Goal: Transaction & Acquisition: Purchase product/service

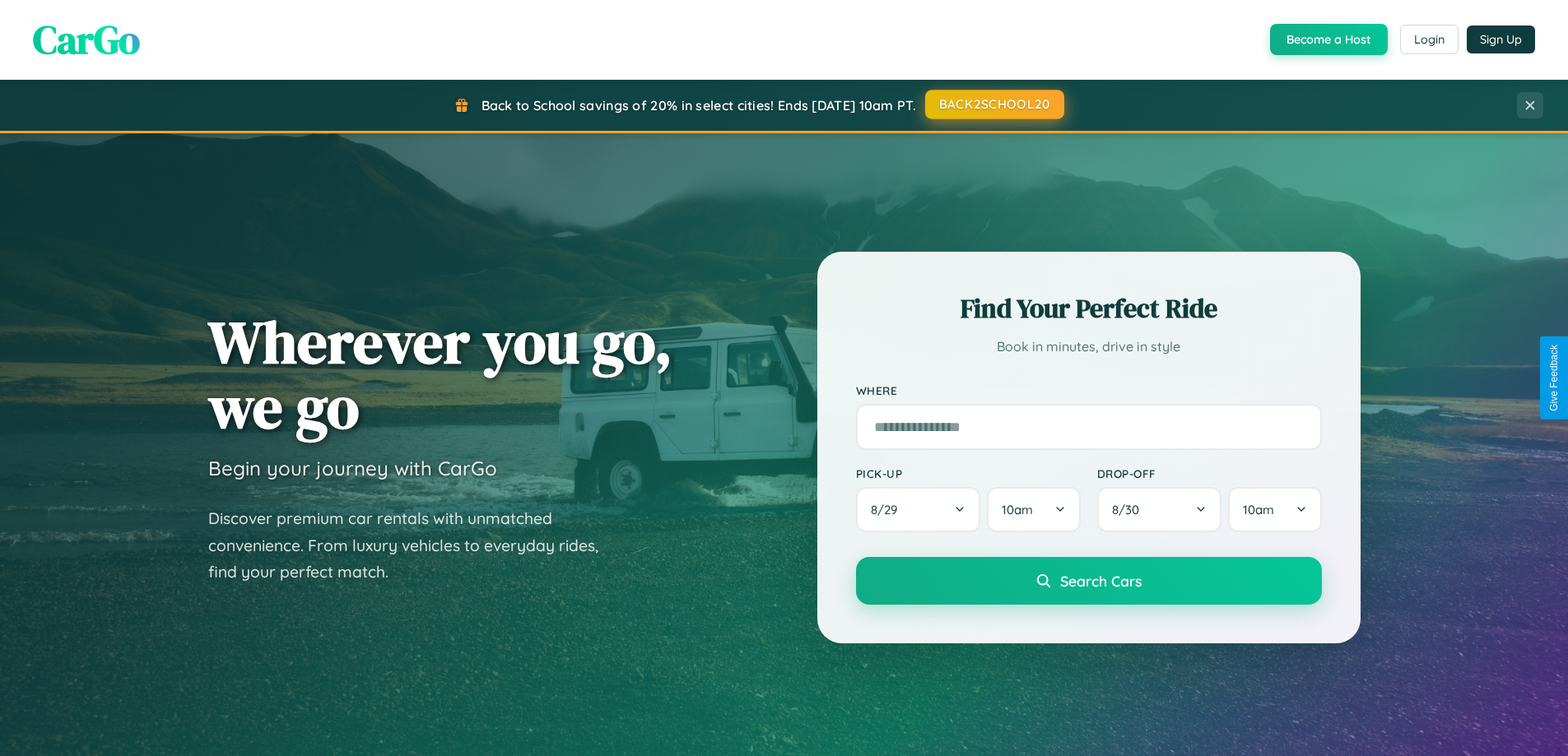
click at [994, 105] on button "BACK2SCHOOL20" at bounding box center [994, 105] width 139 height 30
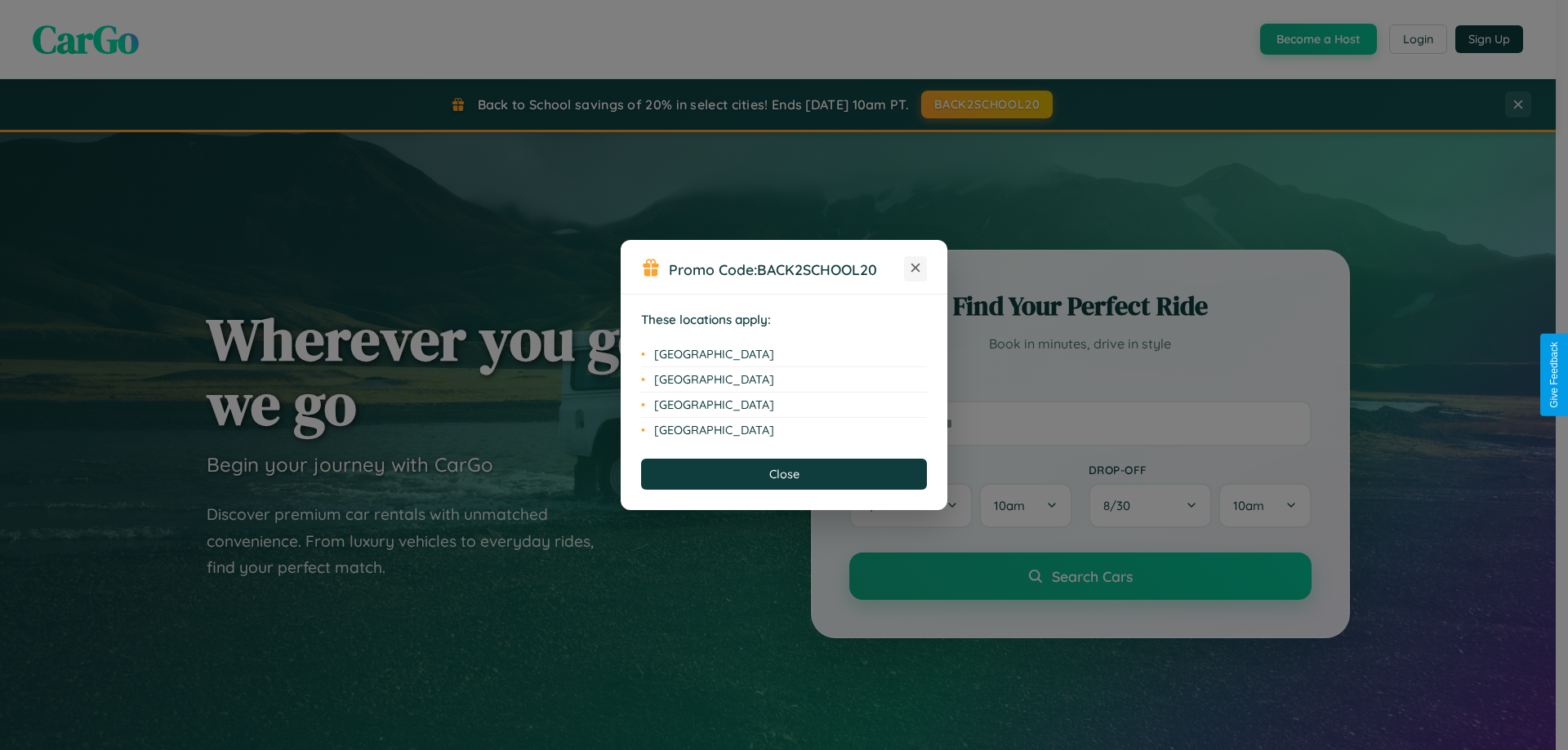
click at [916, 268] on icon at bounding box center [916, 268] width 9 height 9
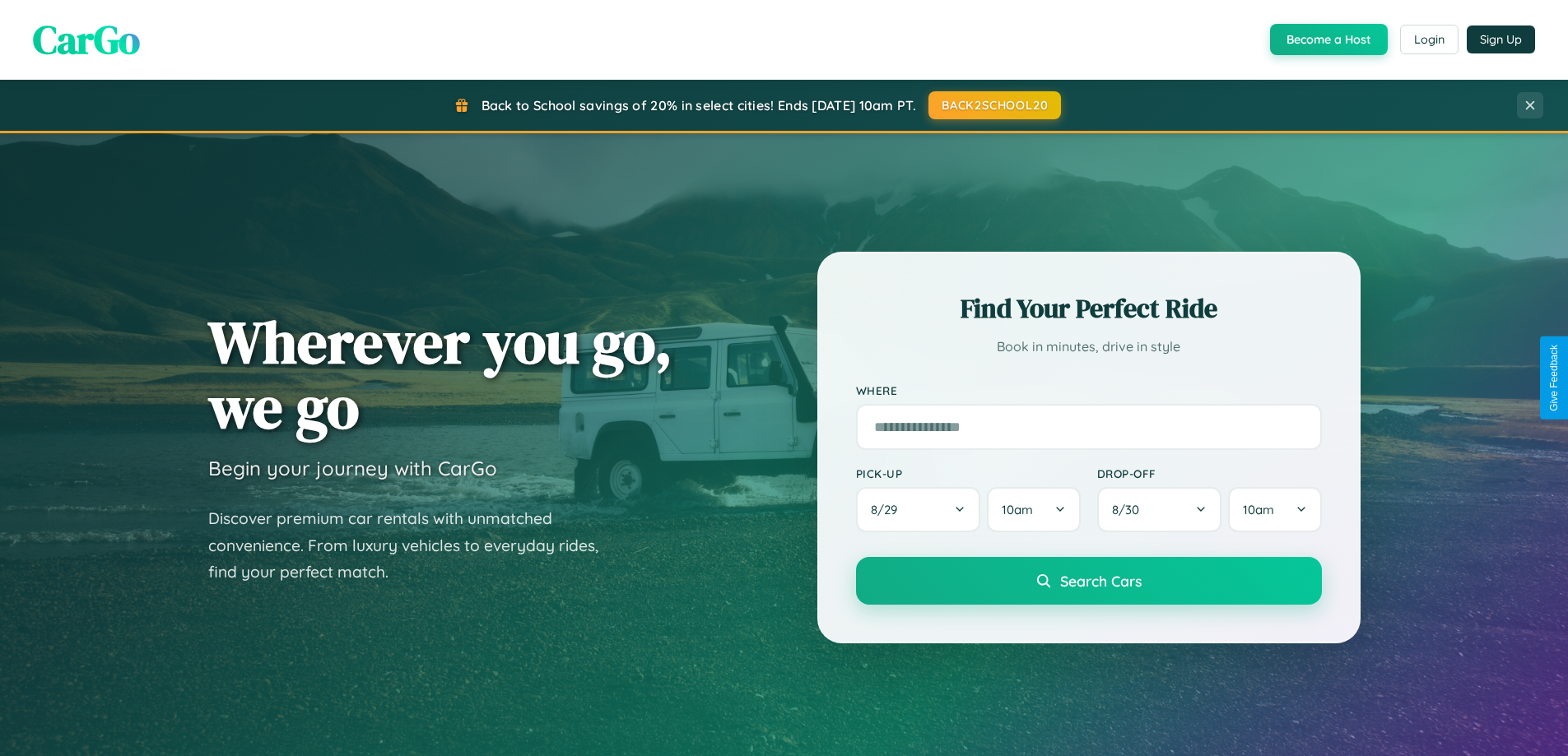
scroll to position [1132, 0]
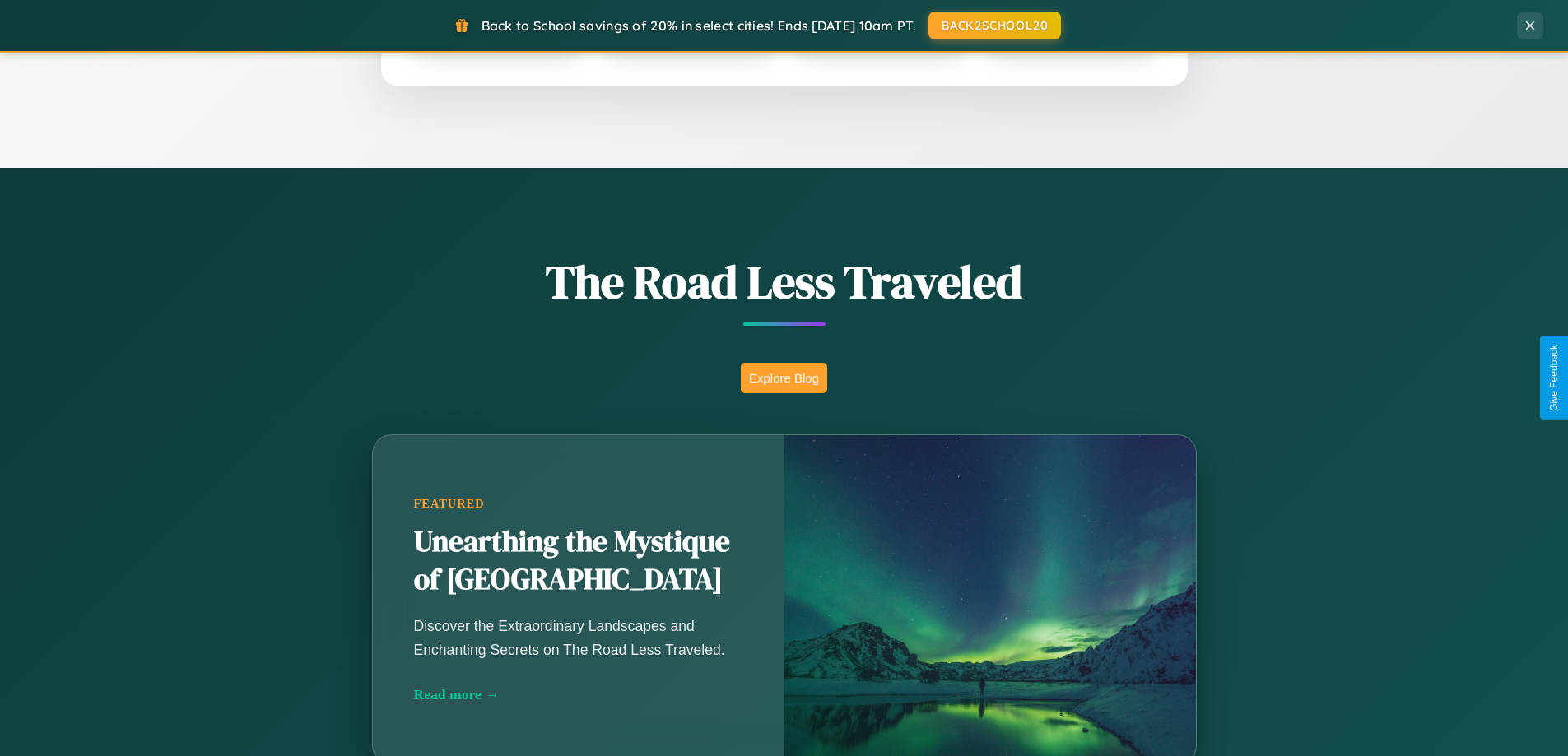
click at [784, 378] on button "Explore Blog" at bounding box center [784, 378] width 86 height 31
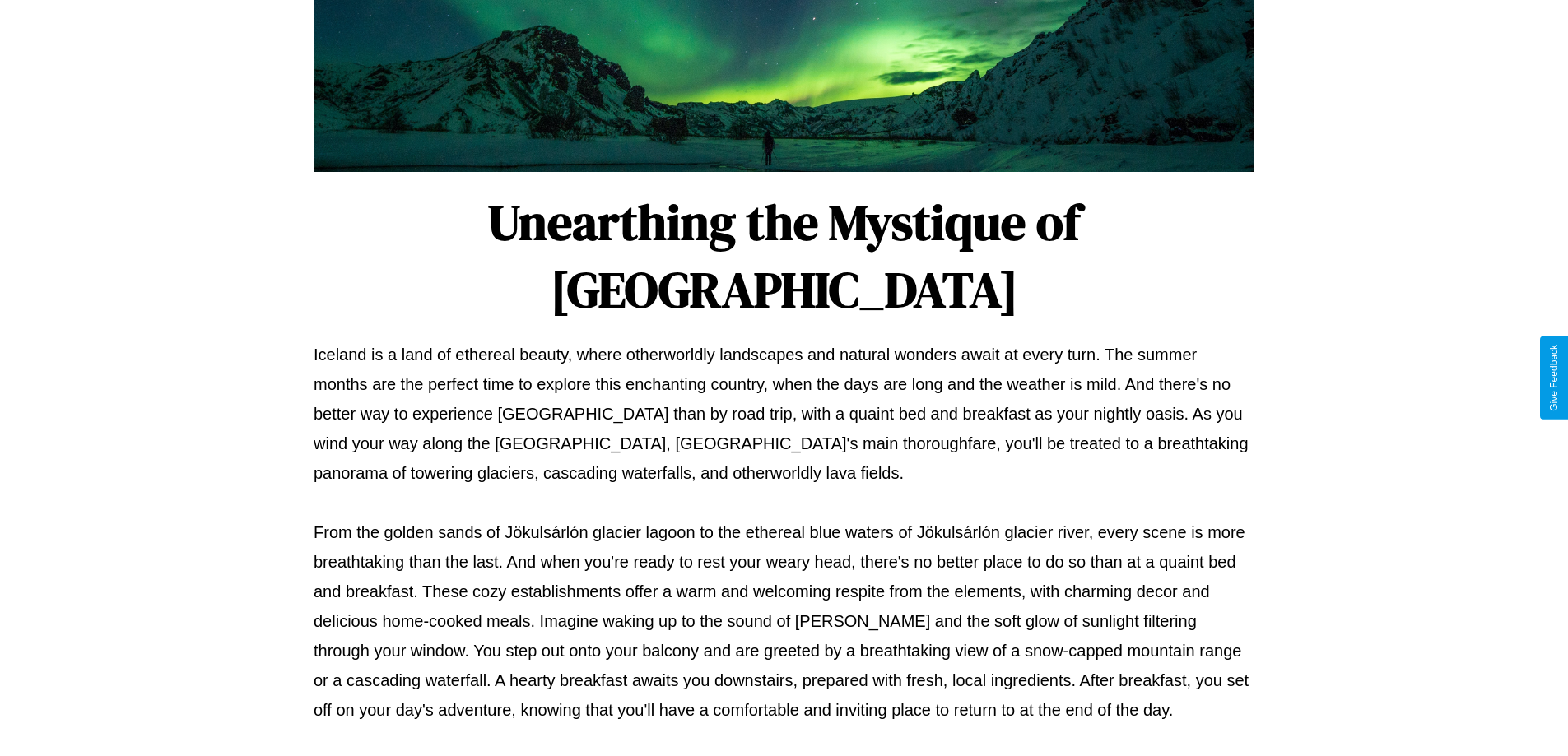
scroll to position [533, 0]
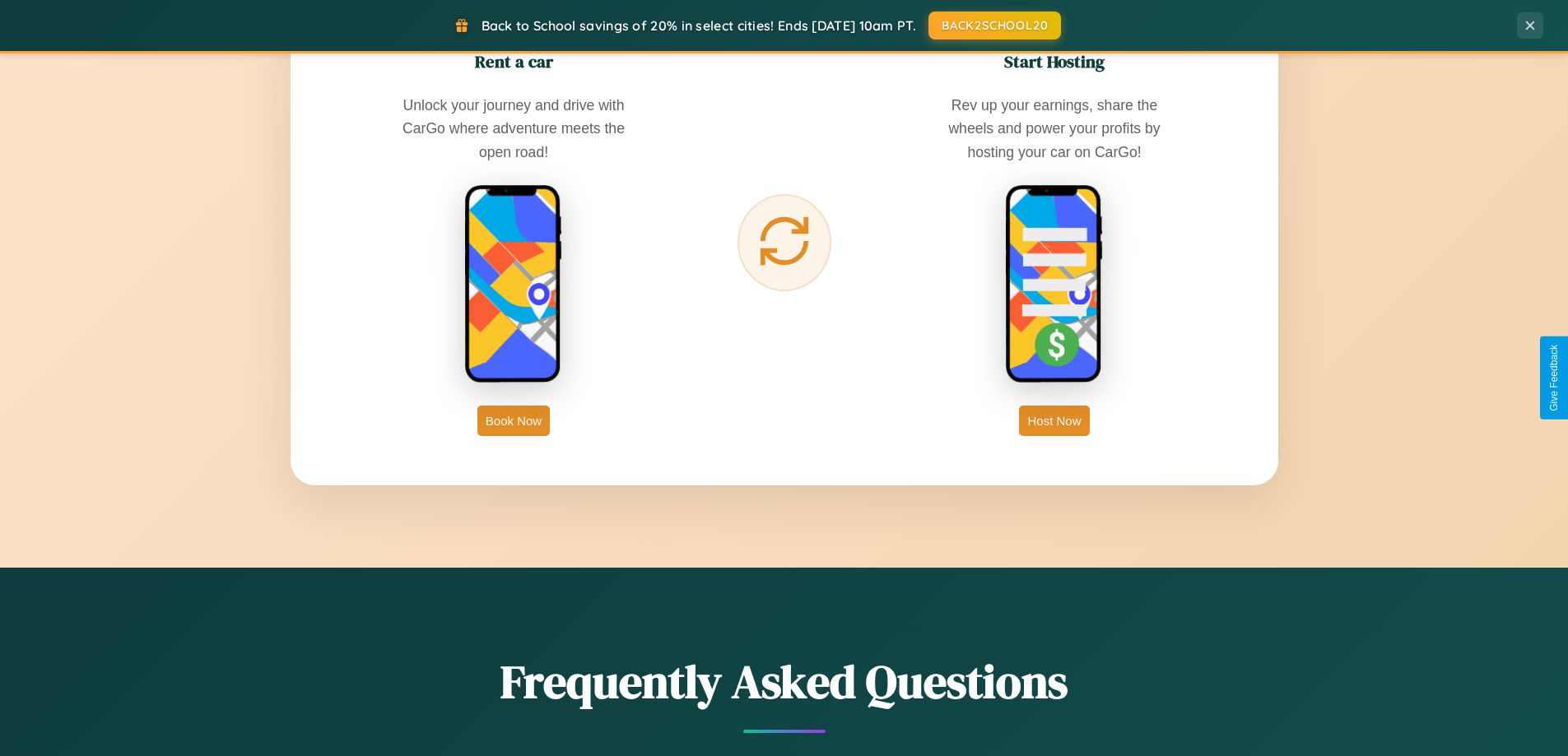
scroll to position [2643, 0]
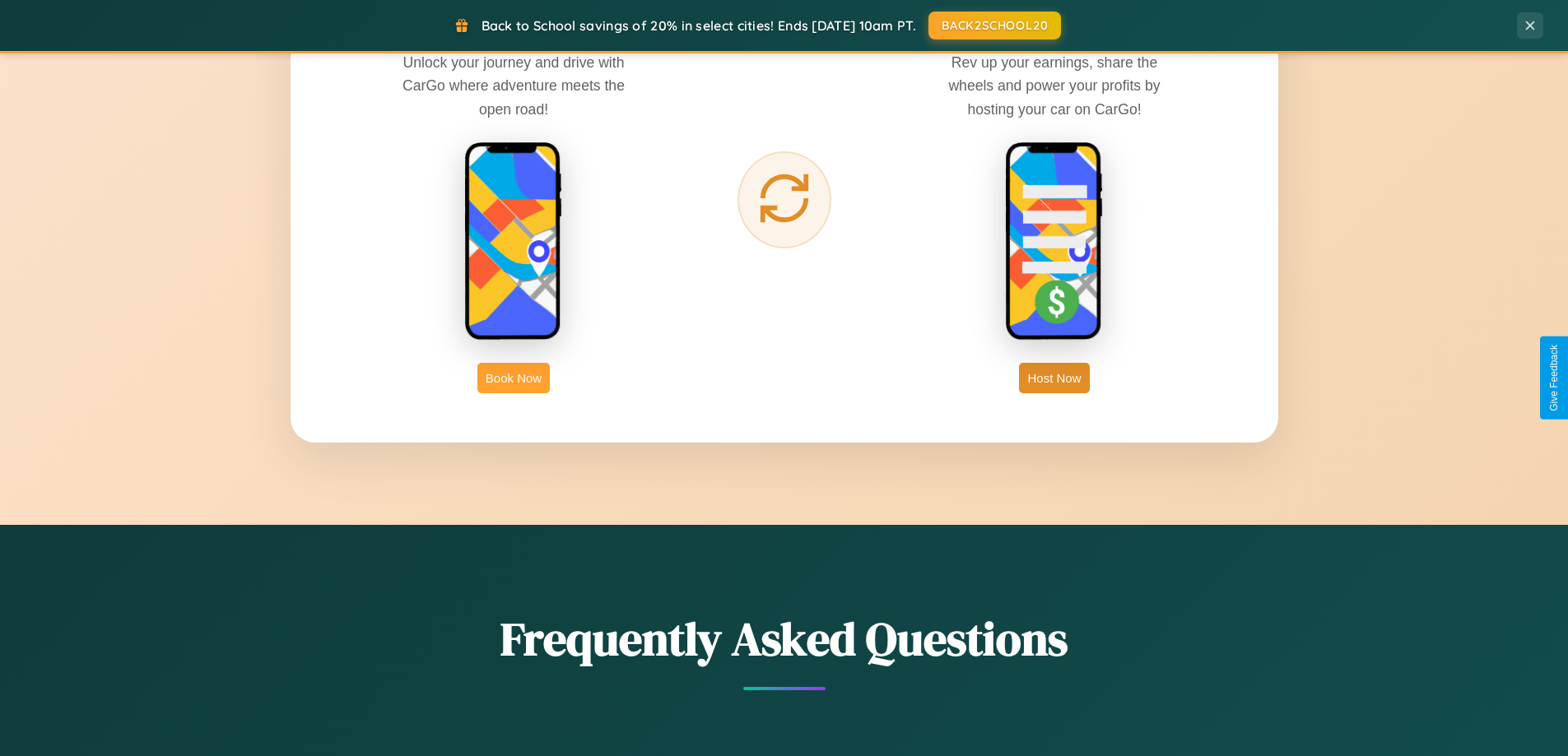
click at [514, 378] on button "Book Now" at bounding box center [514, 378] width 73 height 31
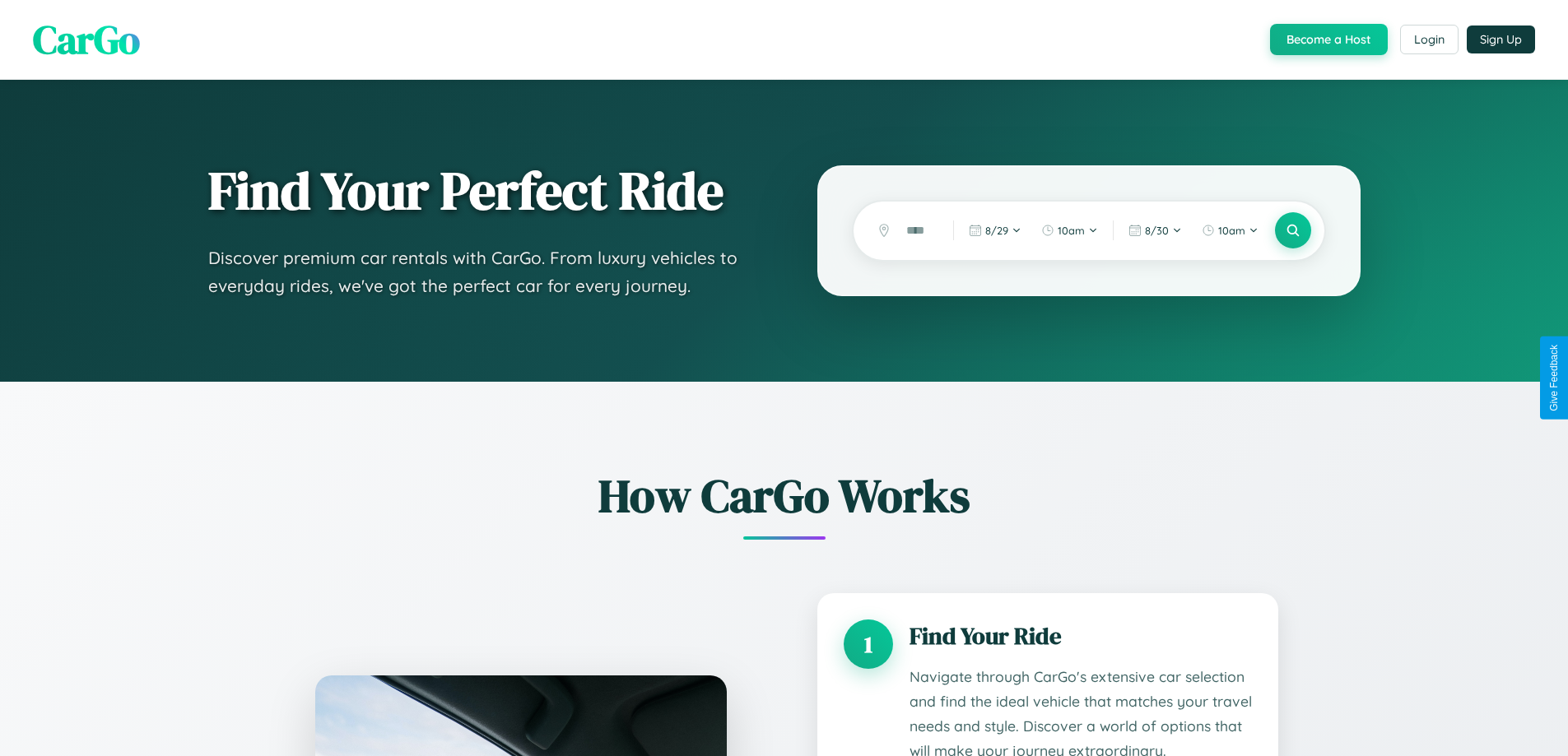
scroll to position [1371, 0]
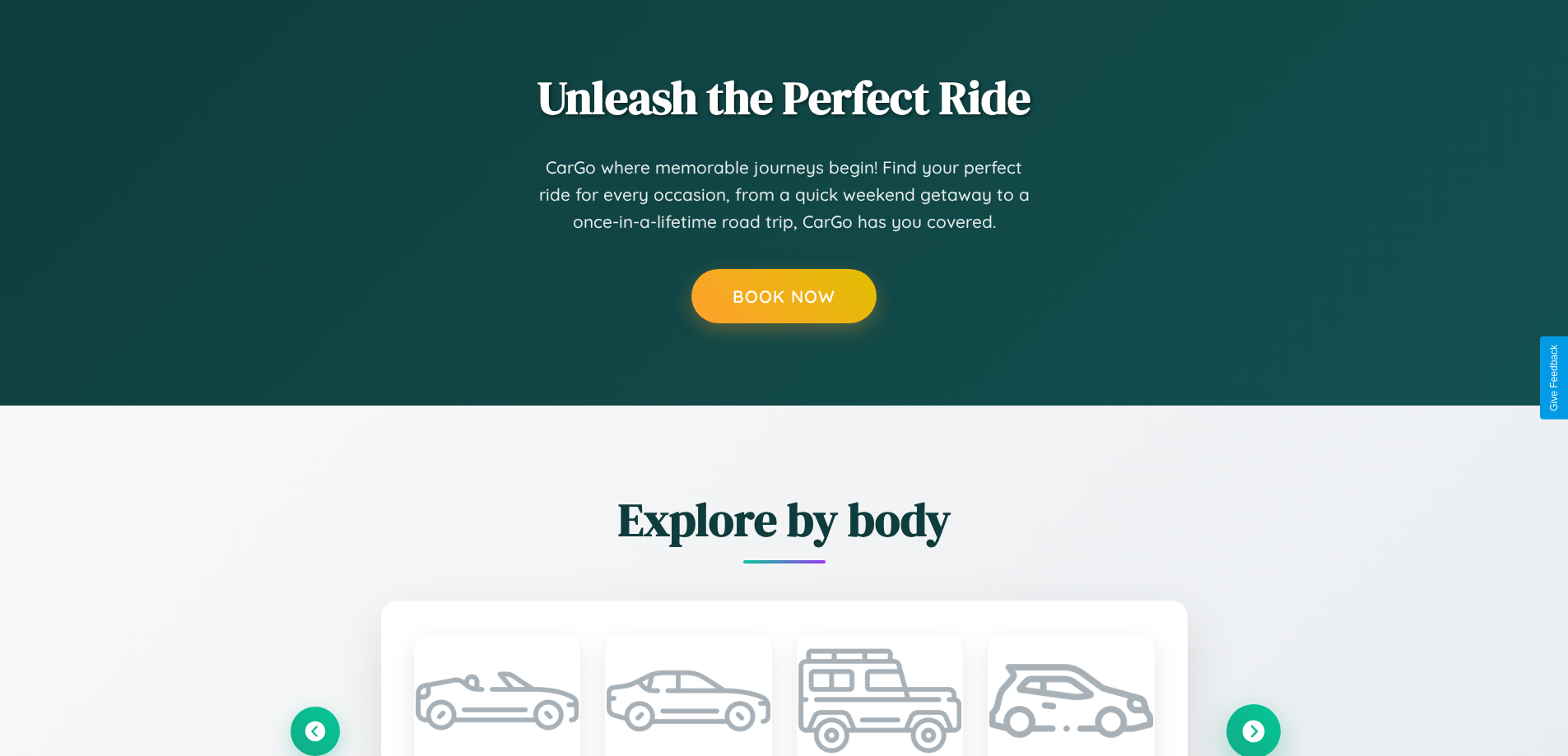
click at [1253, 730] on icon at bounding box center [1253, 731] width 22 height 22
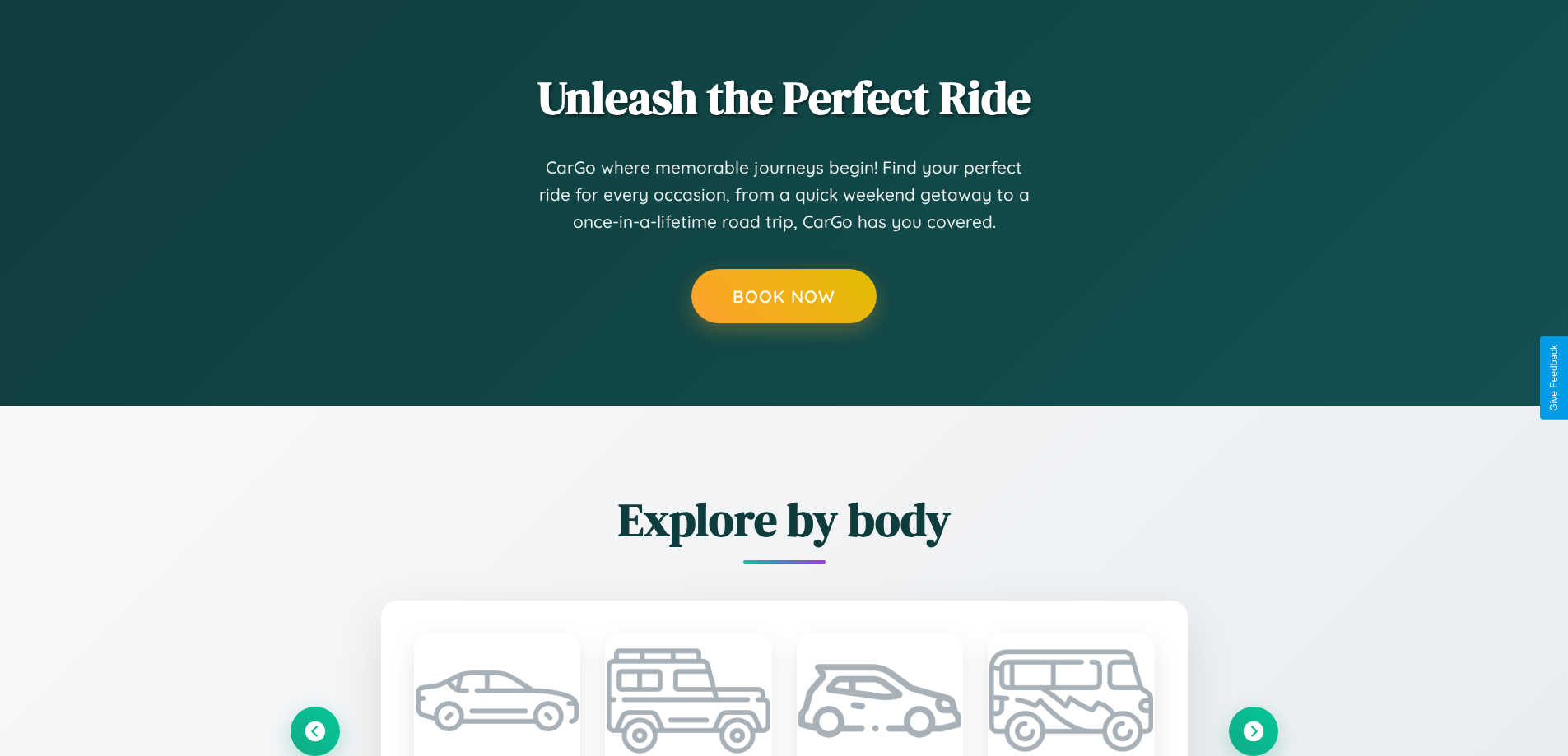
scroll to position [0, 0]
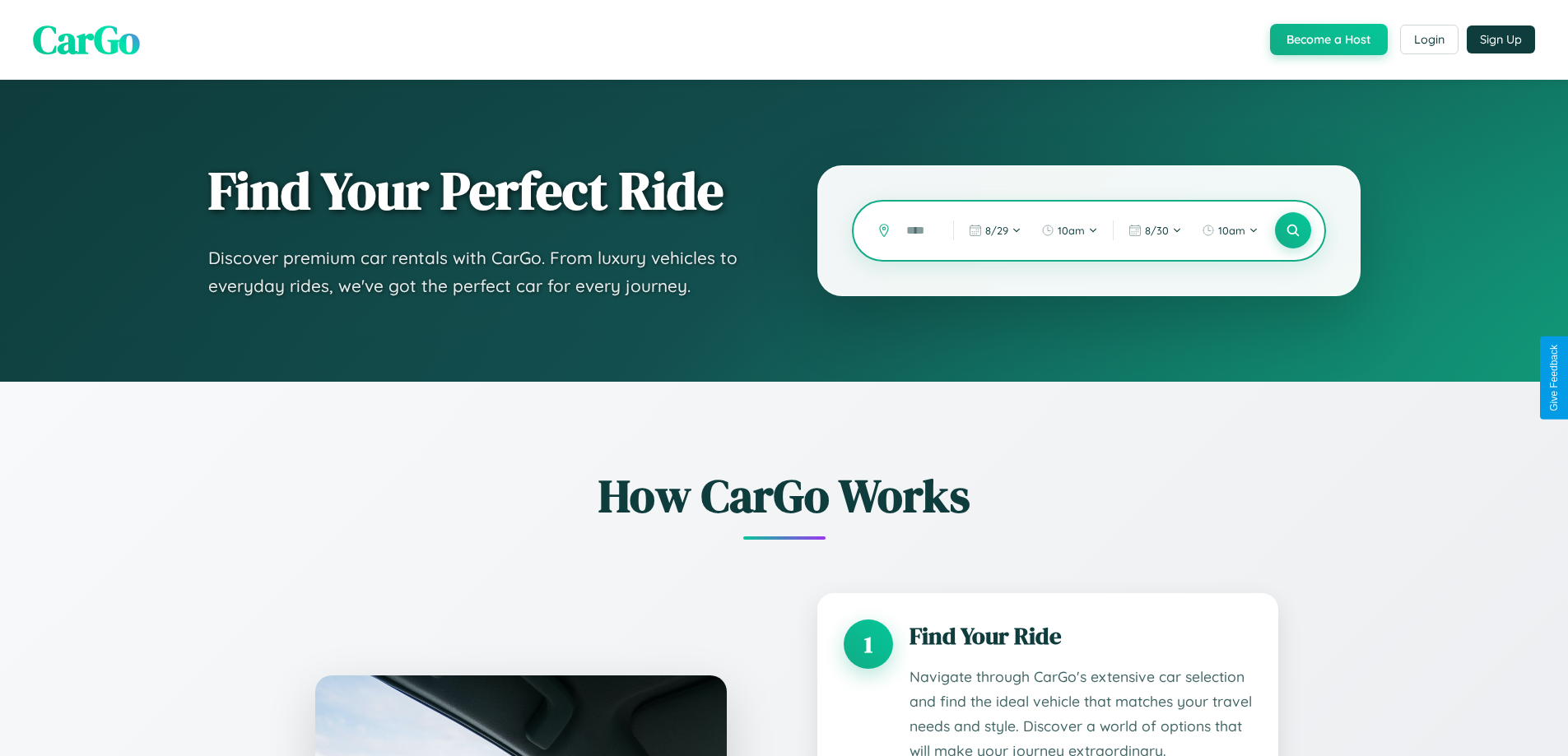
click at [918, 230] on input "text" at bounding box center [917, 230] width 38 height 29
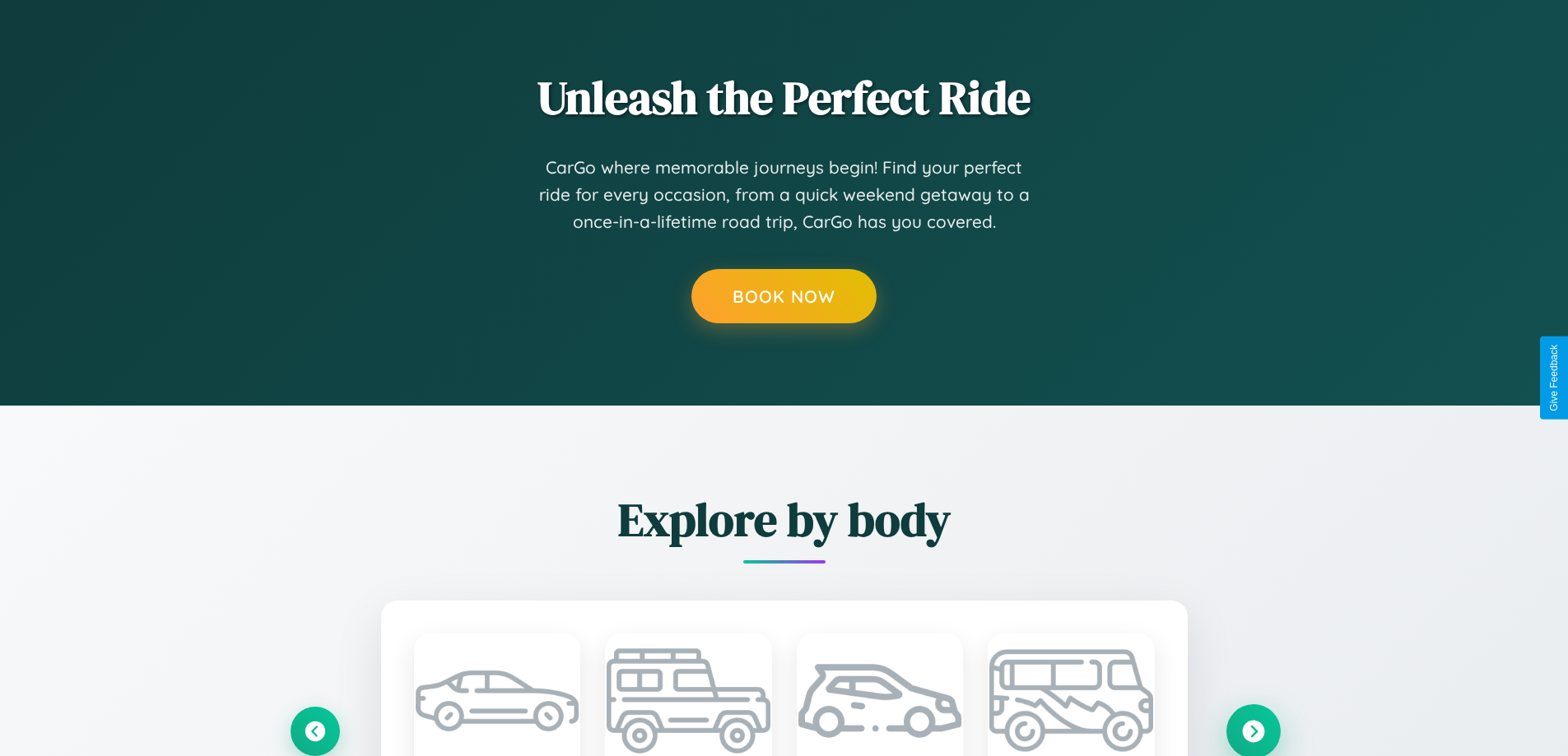
click at [1253, 730] on icon at bounding box center [1253, 731] width 22 height 22
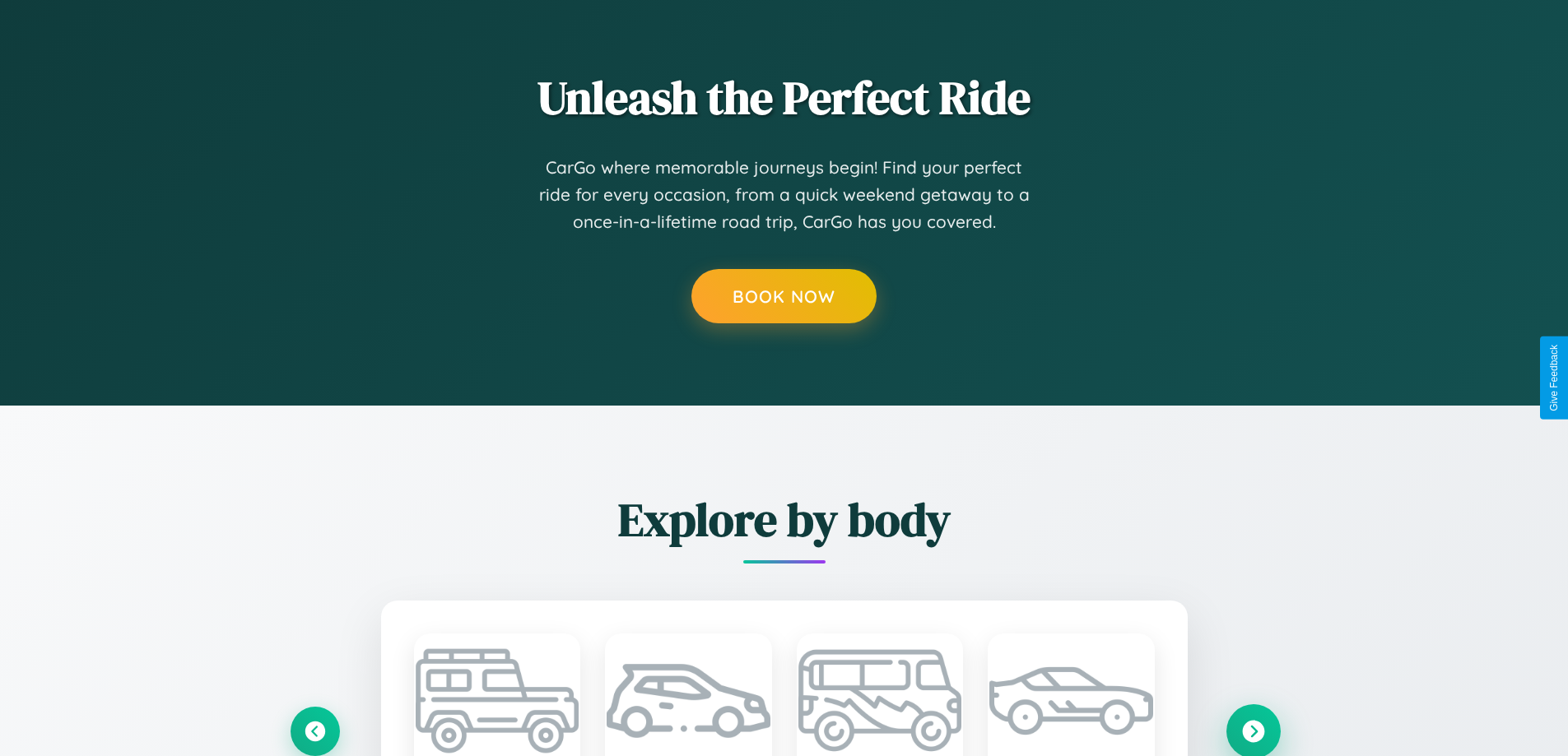
scroll to position [1370, 0]
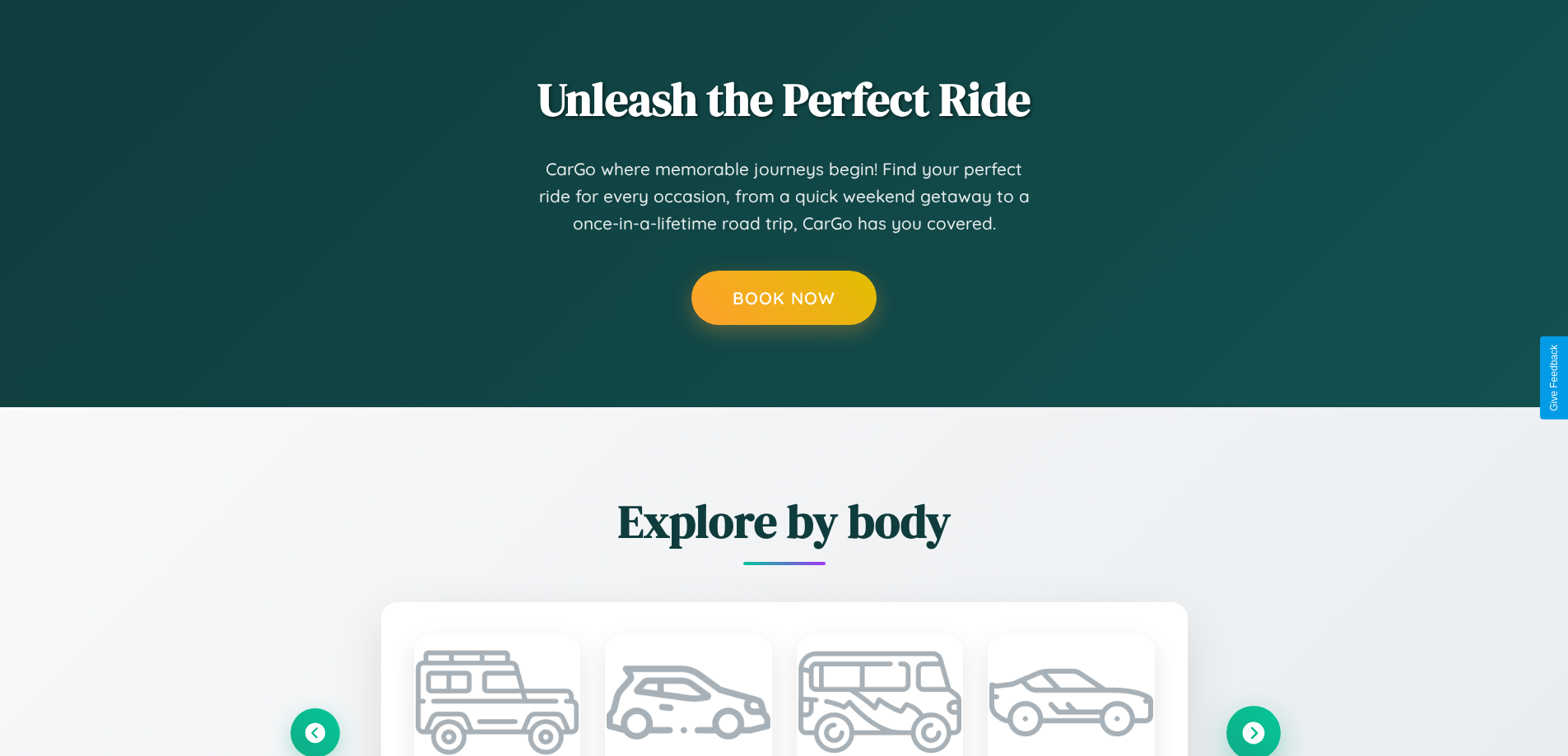
click at [1253, 732] on icon at bounding box center [1253, 732] width 22 height 22
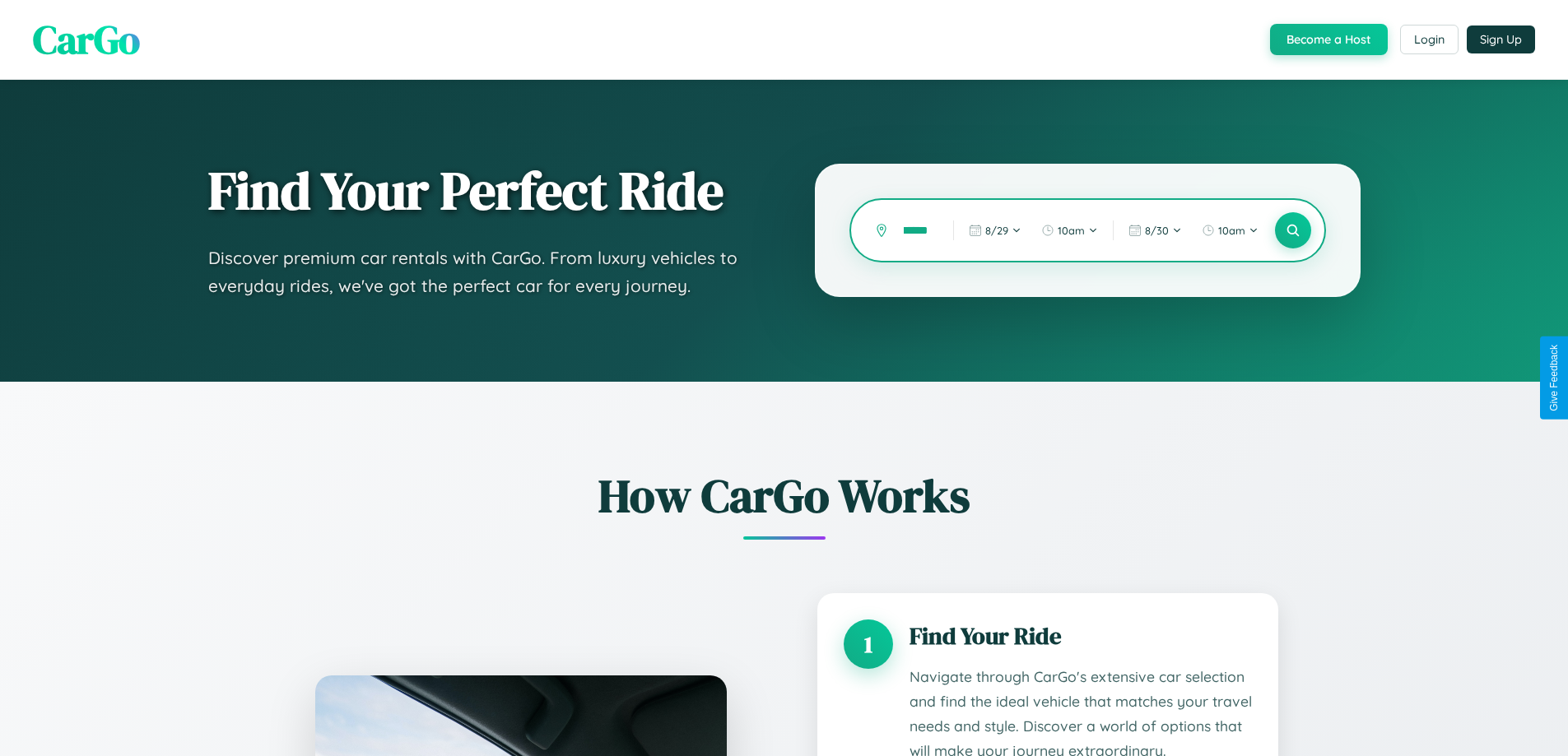
scroll to position [1371, 0]
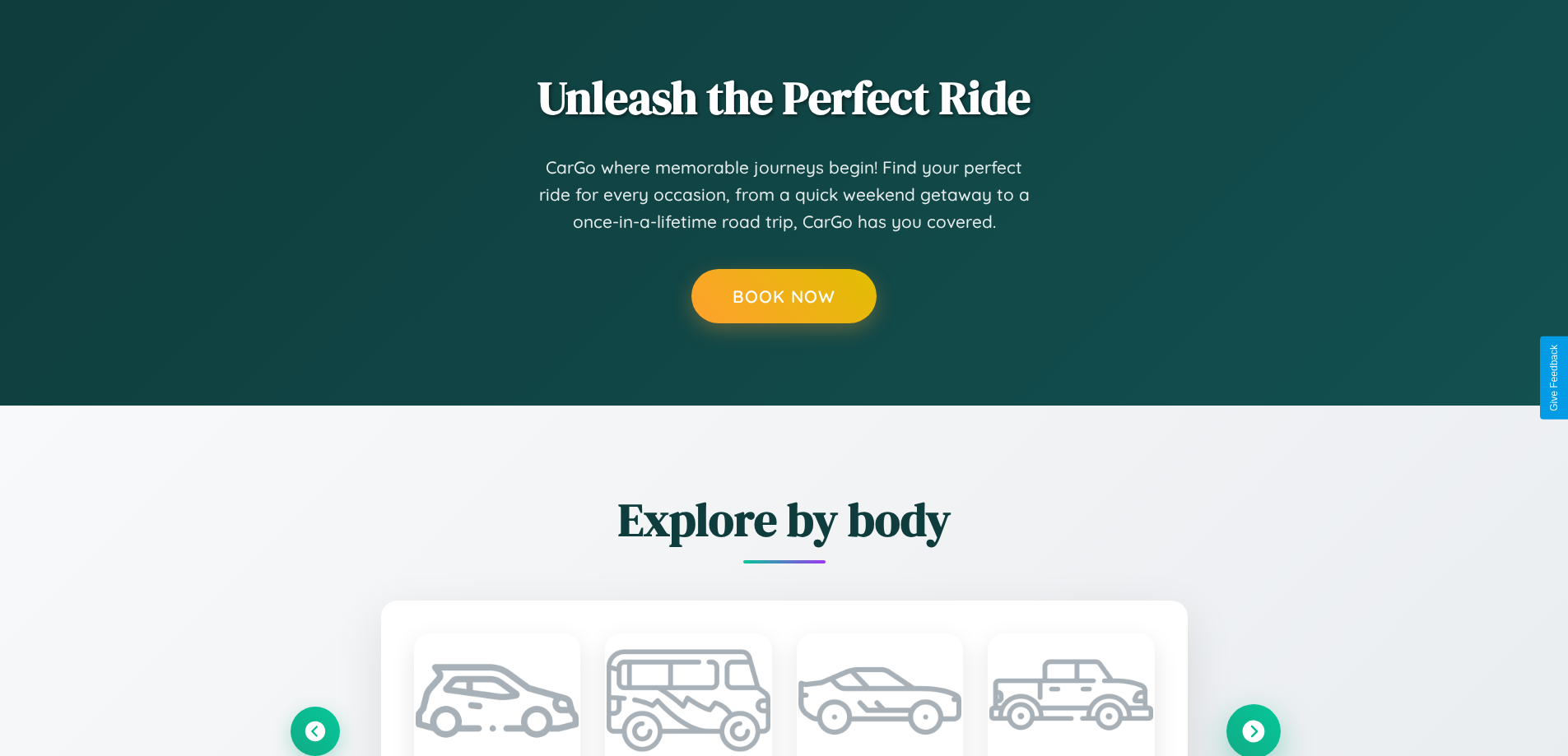
type input "******"
click at [1253, 731] on icon at bounding box center [1253, 731] width 22 height 22
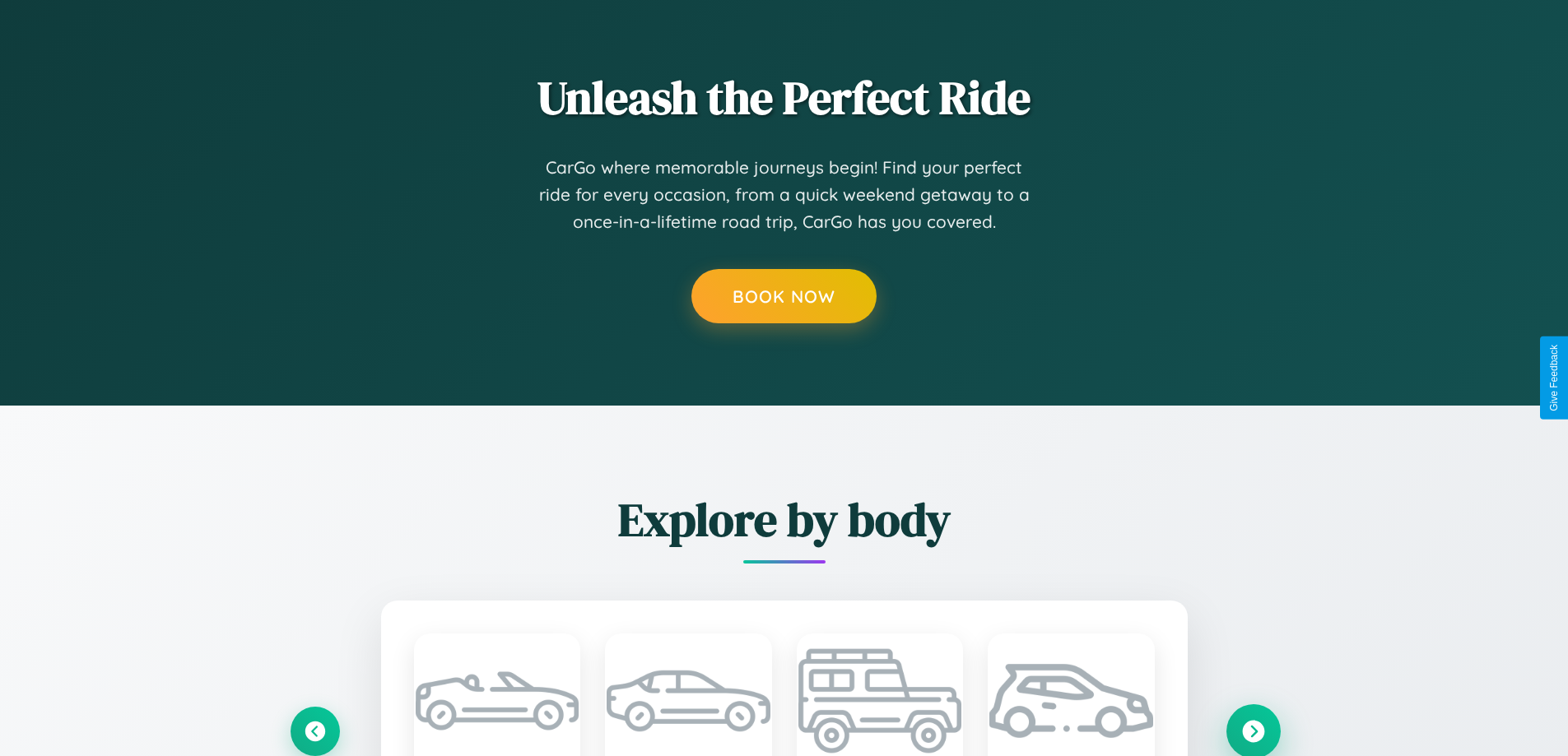
click at [1253, 730] on icon at bounding box center [1253, 731] width 22 height 22
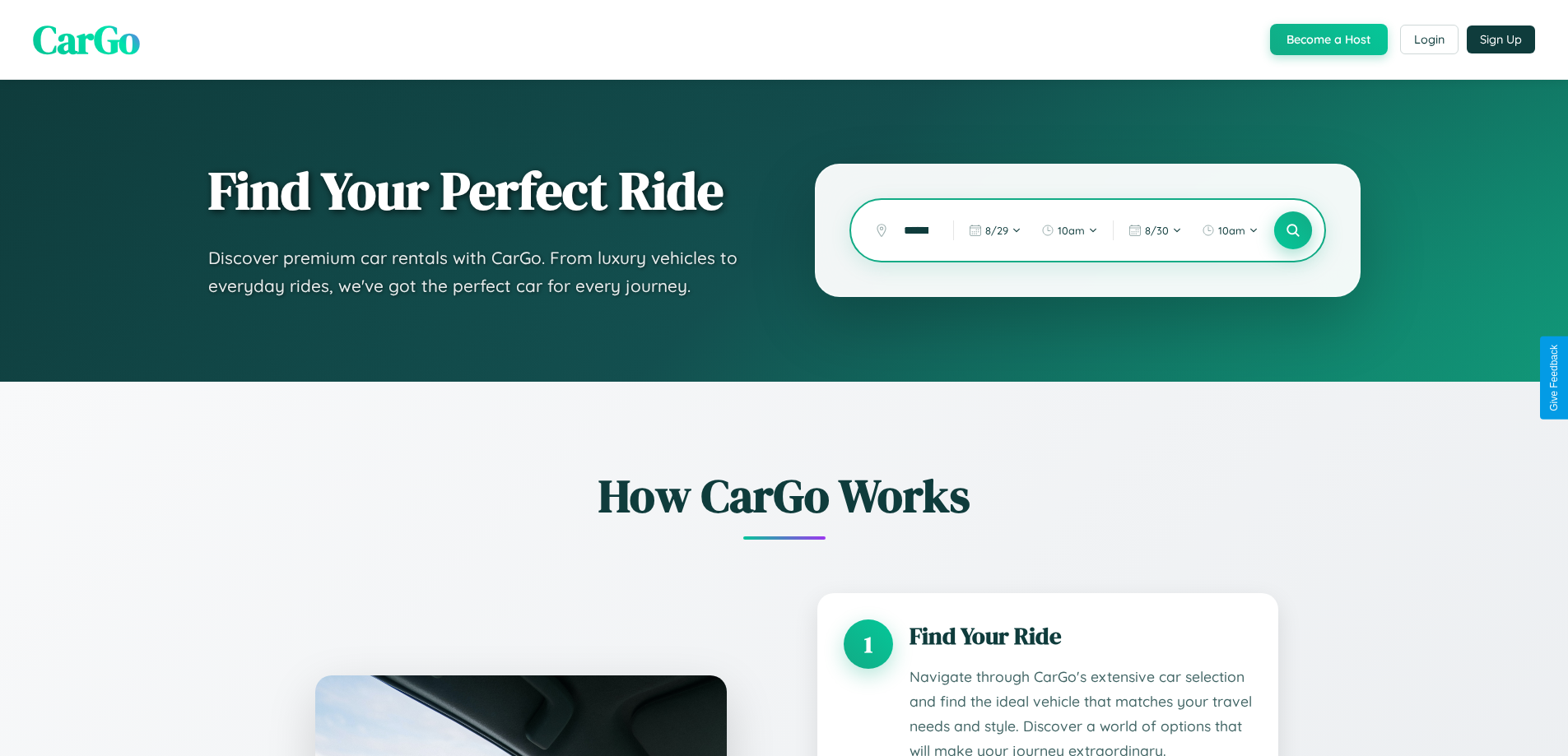
click at [1293, 230] on icon at bounding box center [1293, 230] width 16 height 16
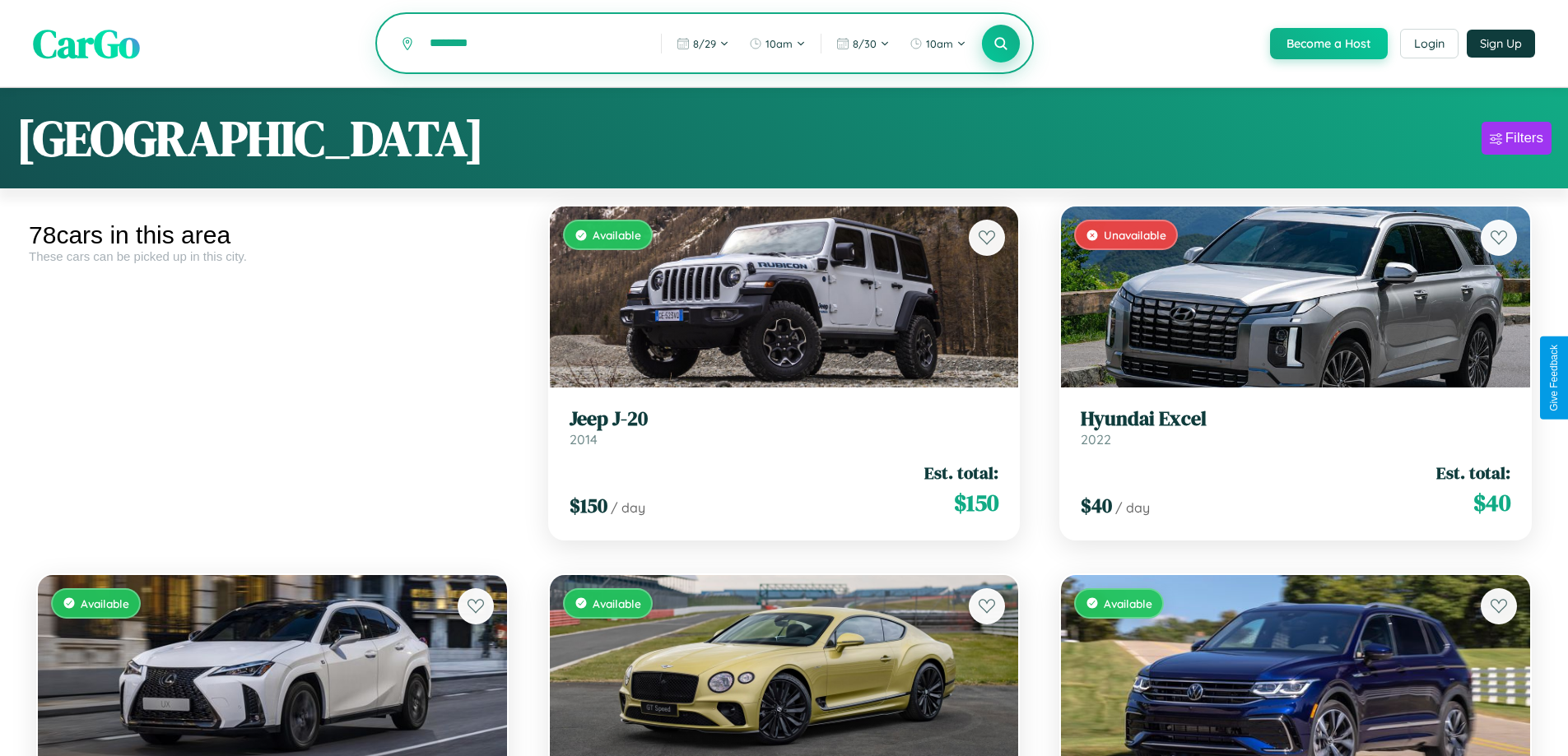
type input "********"
click at [1000, 45] on icon at bounding box center [1002, 44] width 16 height 16
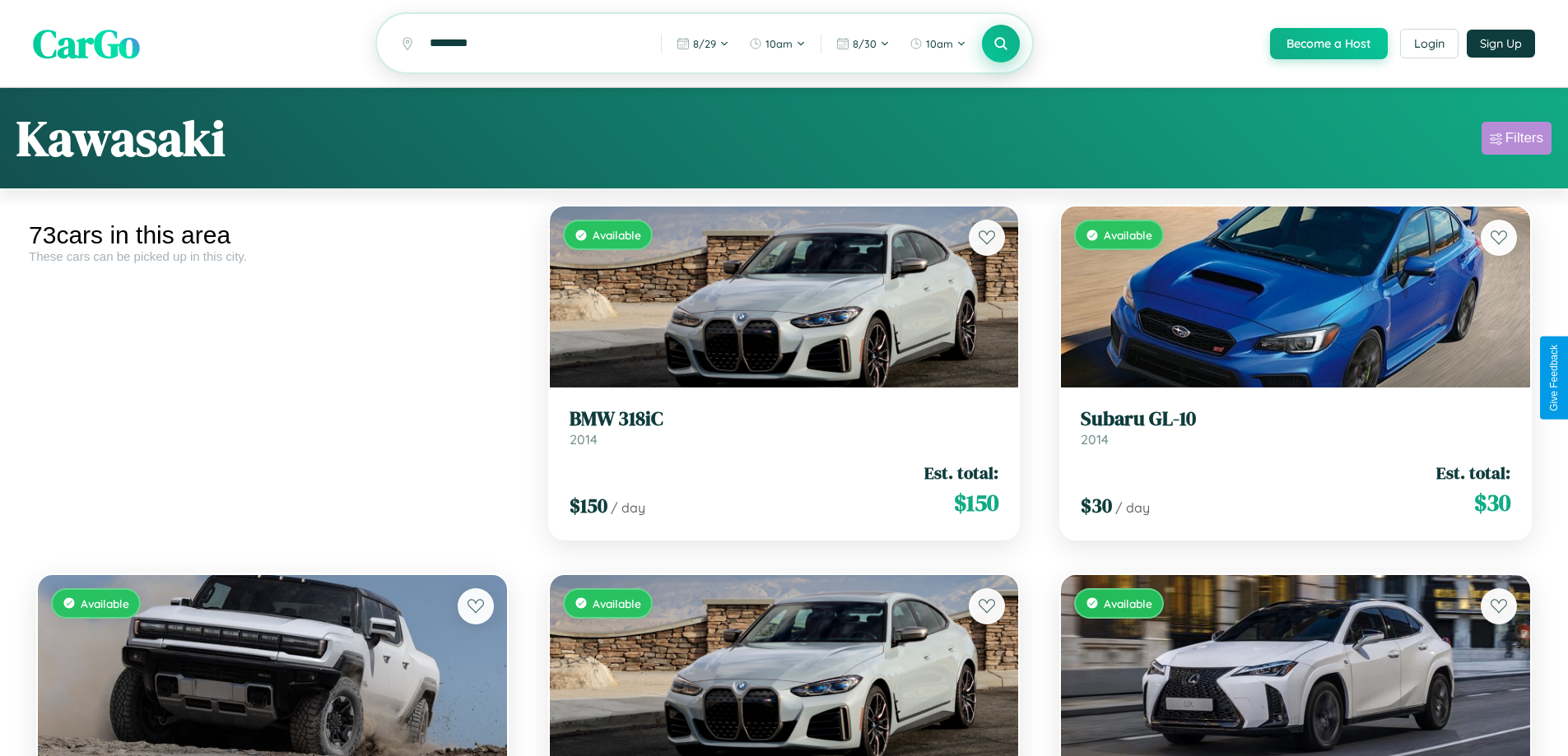
click at [1516, 141] on div "Filters" at bounding box center [1524, 138] width 38 height 17
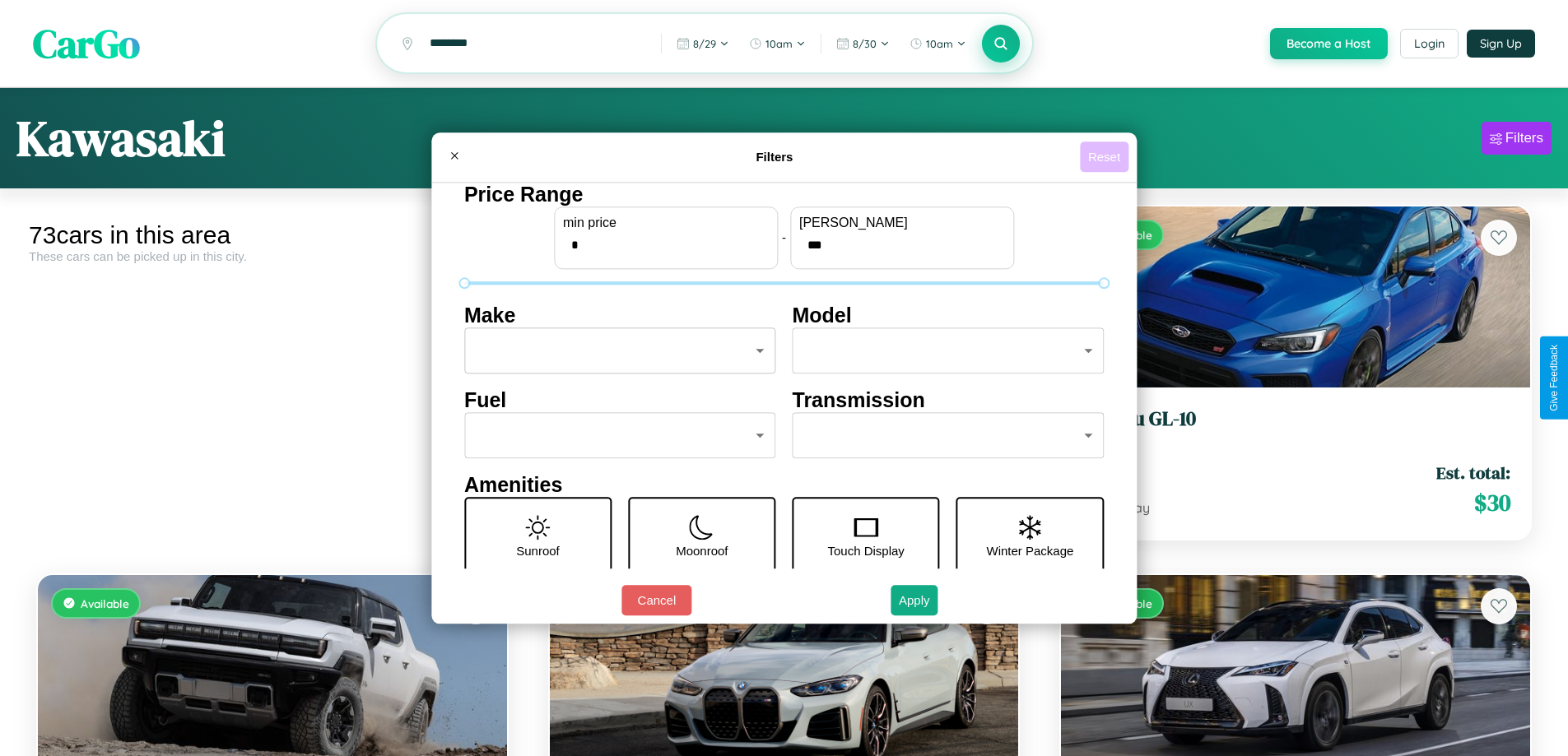
click at [1107, 156] on button "Reset" at bounding box center [1105, 156] width 49 height 31
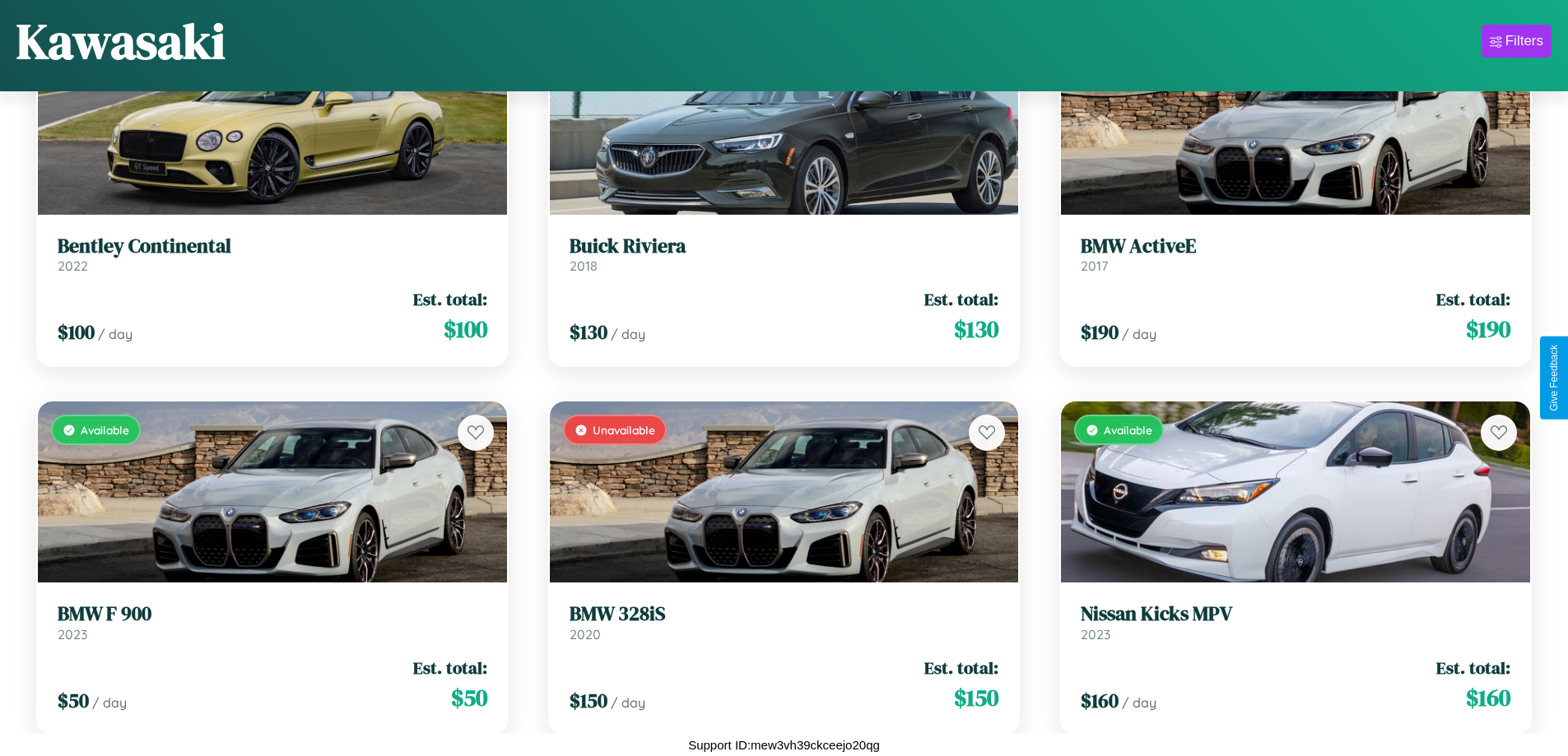
scroll to position [6127, 0]
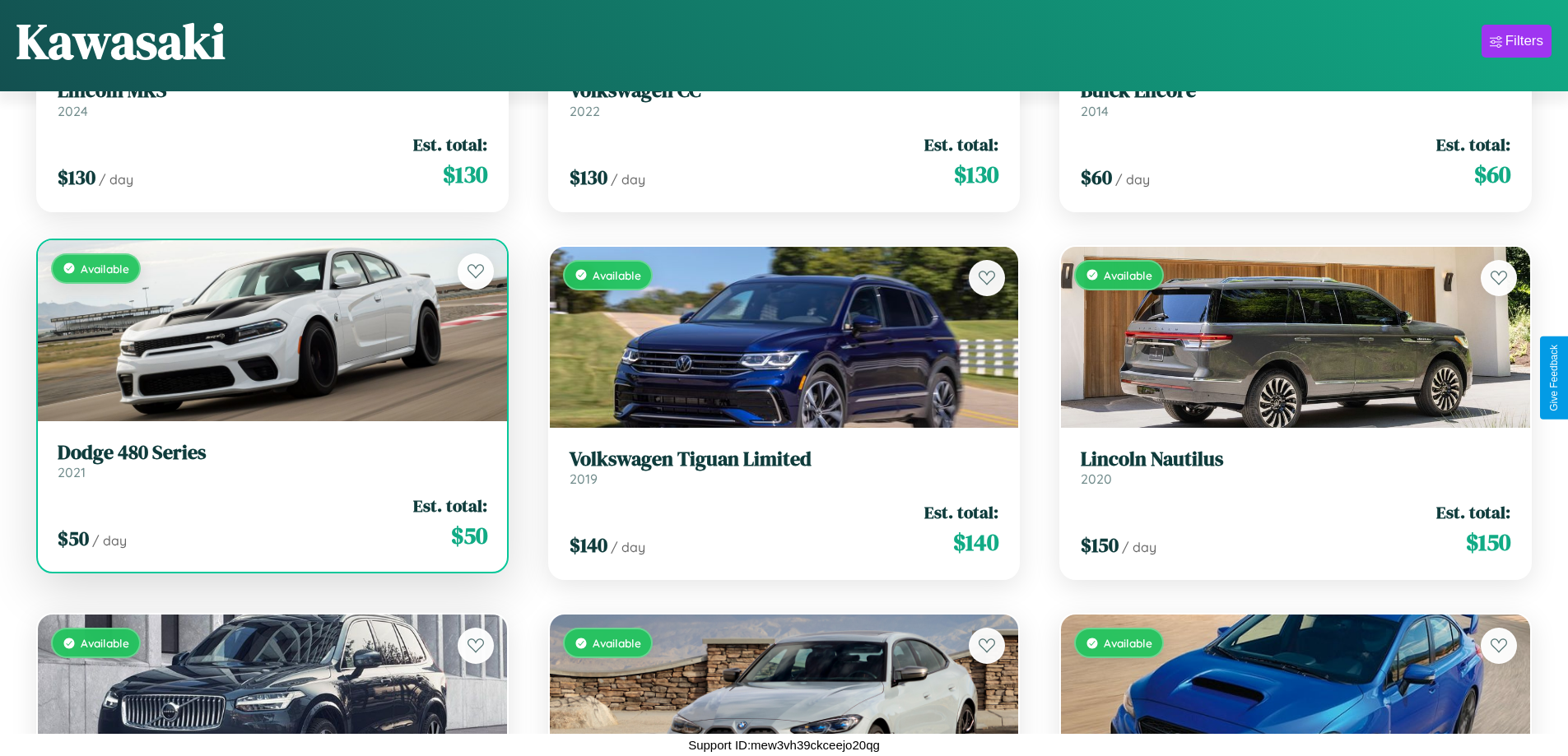
click at [270, 464] on link "Dodge 480 Series 2021" at bounding box center [273, 461] width 430 height 40
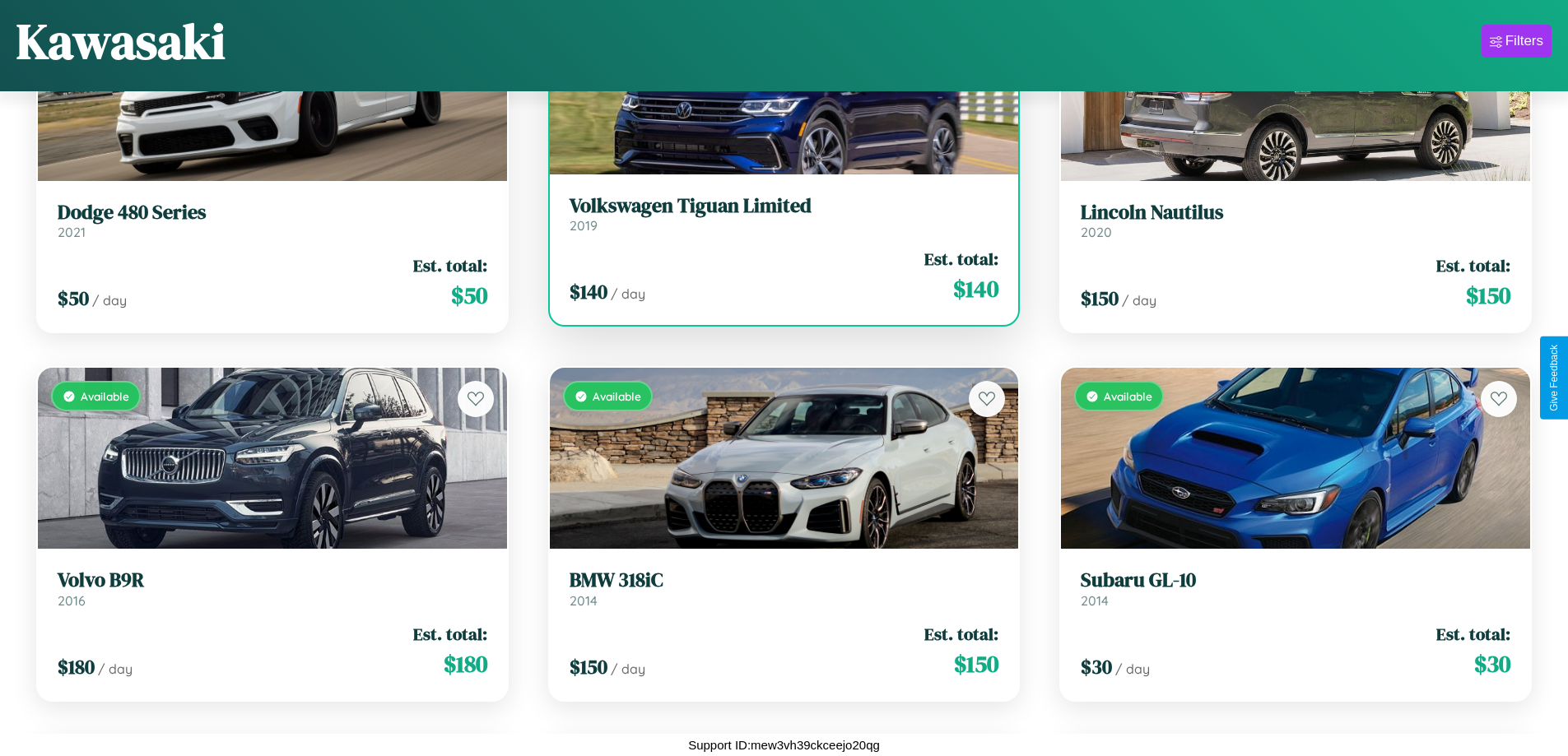
scroll to position [7231, 0]
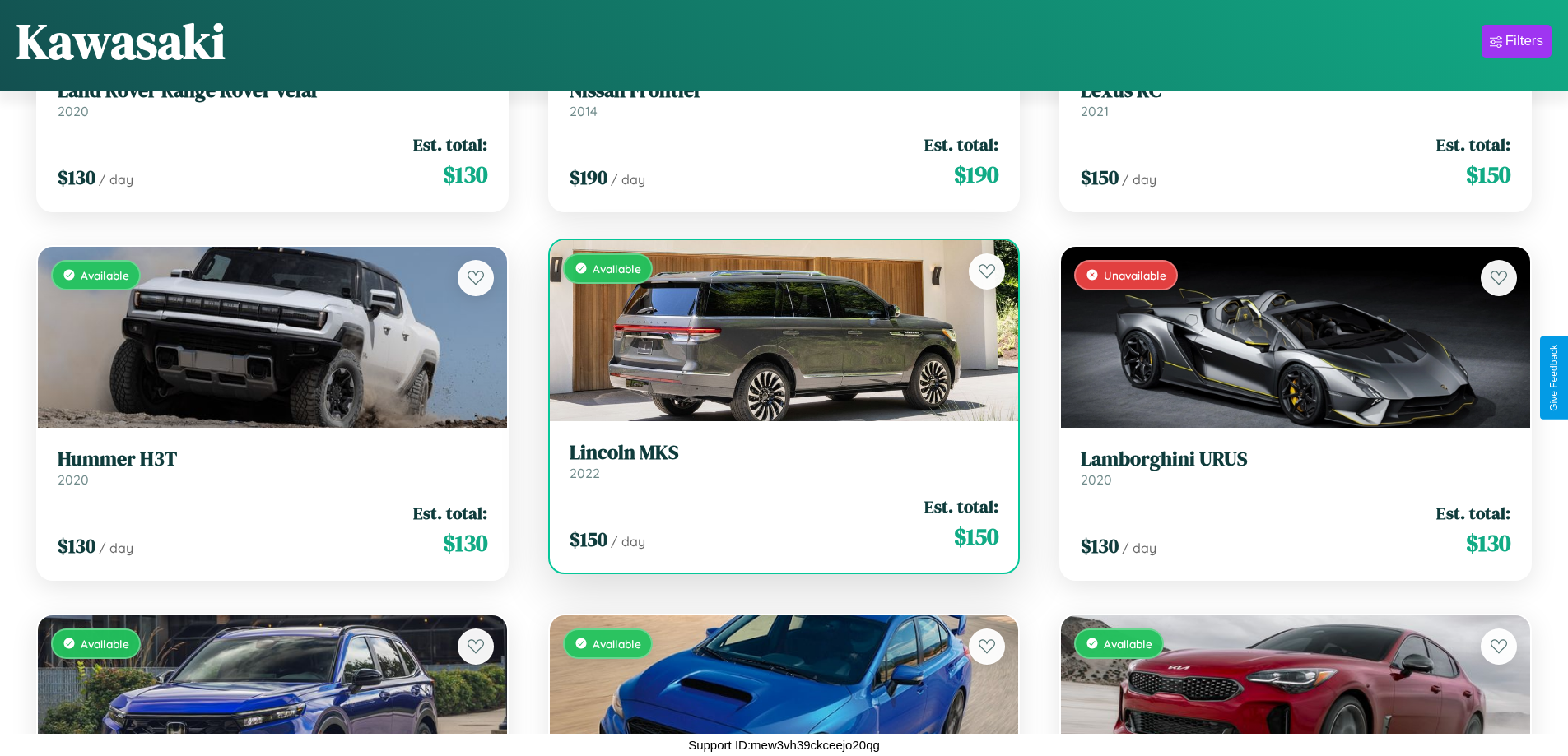
click at [777, 461] on h3 "Lincoln MKS" at bounding box center [784, 452] width 430 height 24
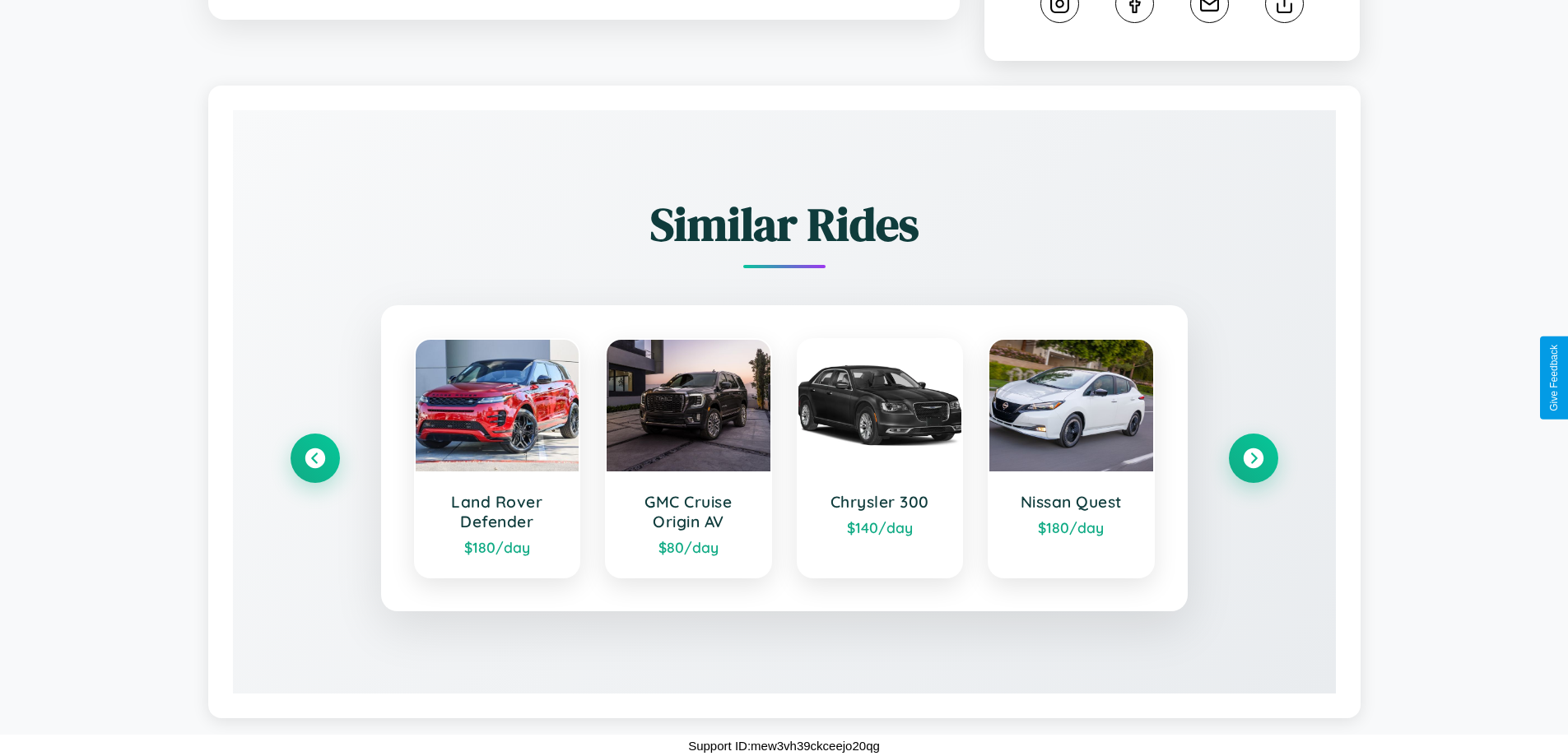
scroll to position [916, 0]
click at [314, 457] on icon at bounding box center [314, 457] width 22 height 22
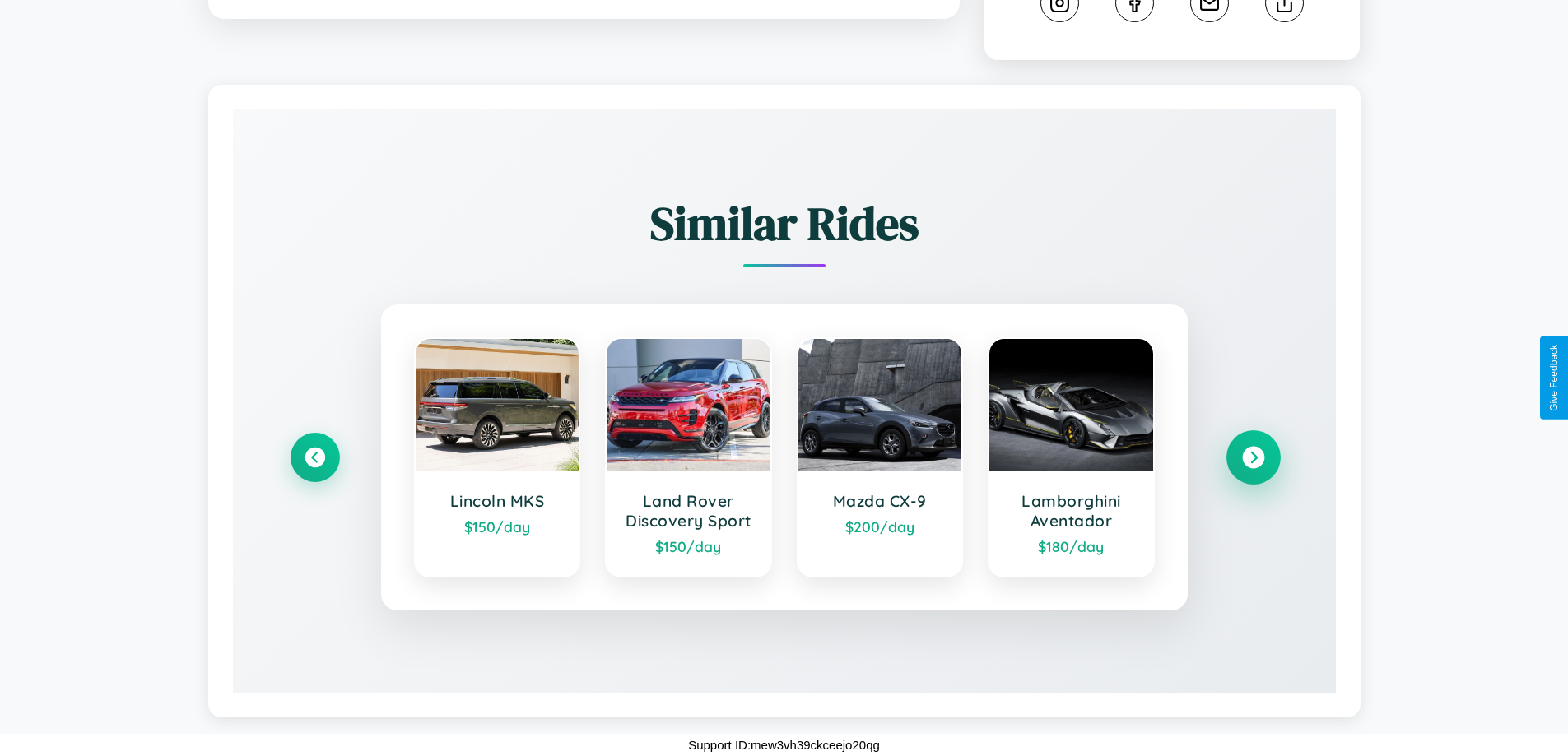
click at [1253, 457] on icon at bounding box center [1253, 457] width 22 height 22
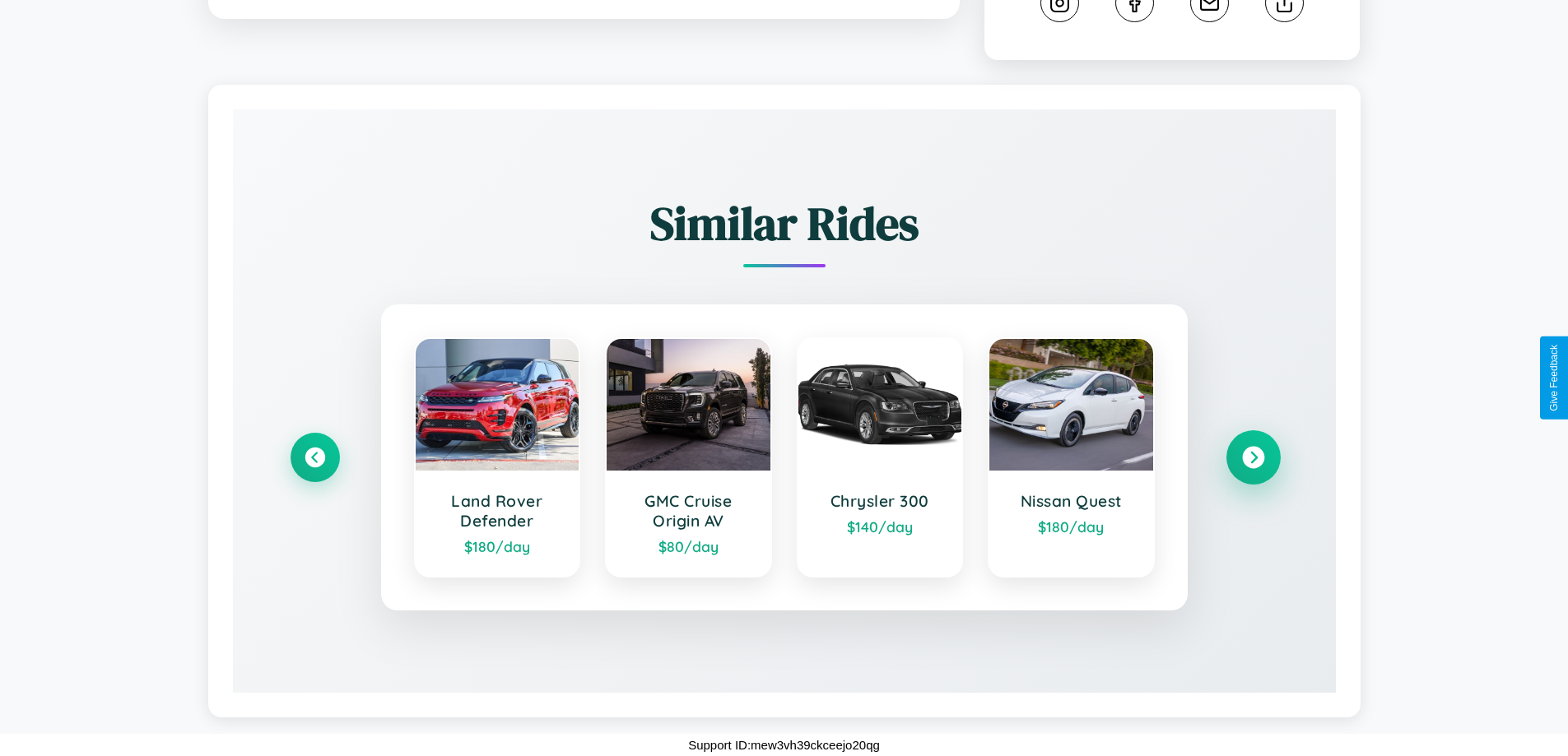
click at [1253, 457] on icon at bounding box center [1253, 457] width 22 height 22
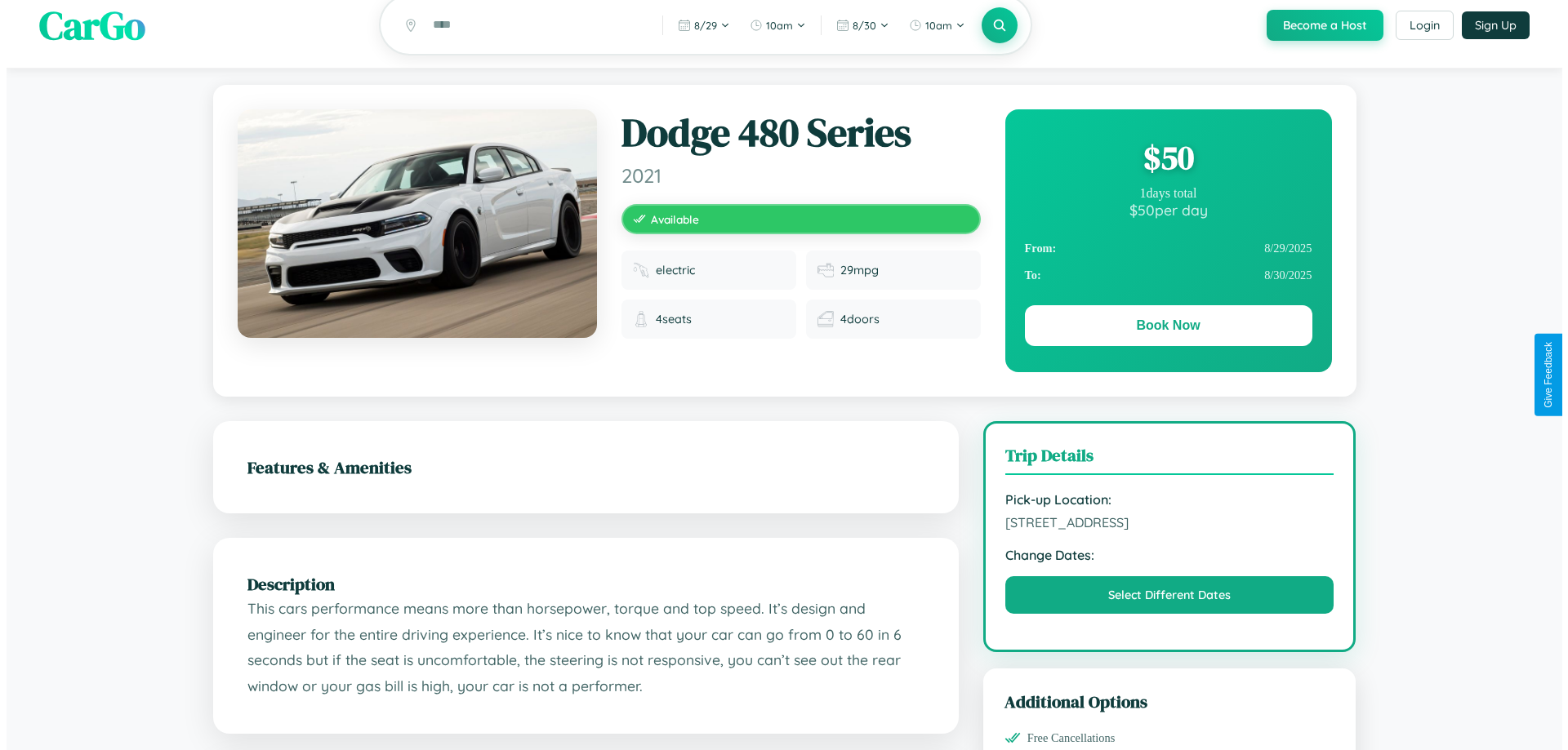
scroll to position [0, 0]
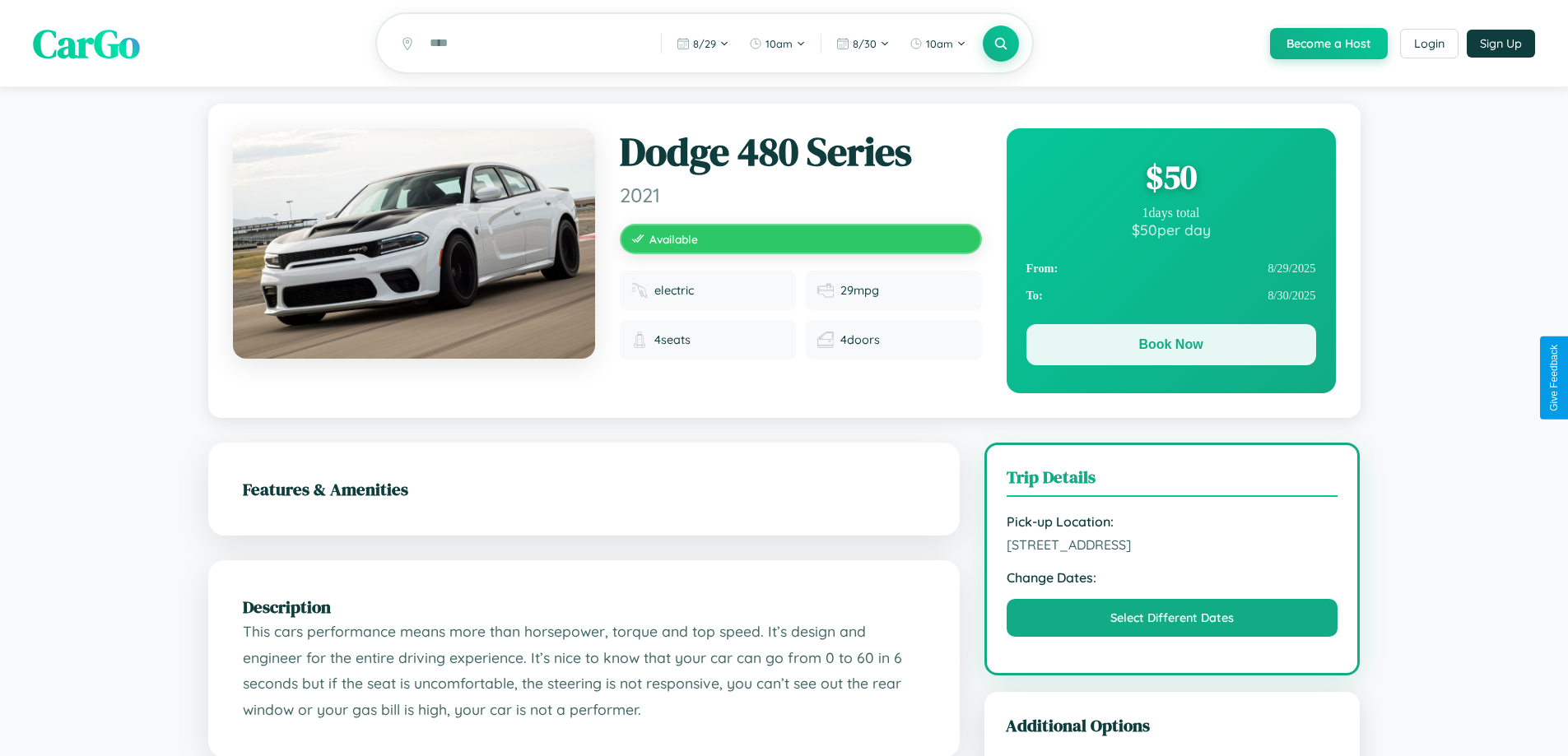
click at [1171, 347] on button "Book Now" at bounding box center [1171, 344] width 290 height 41
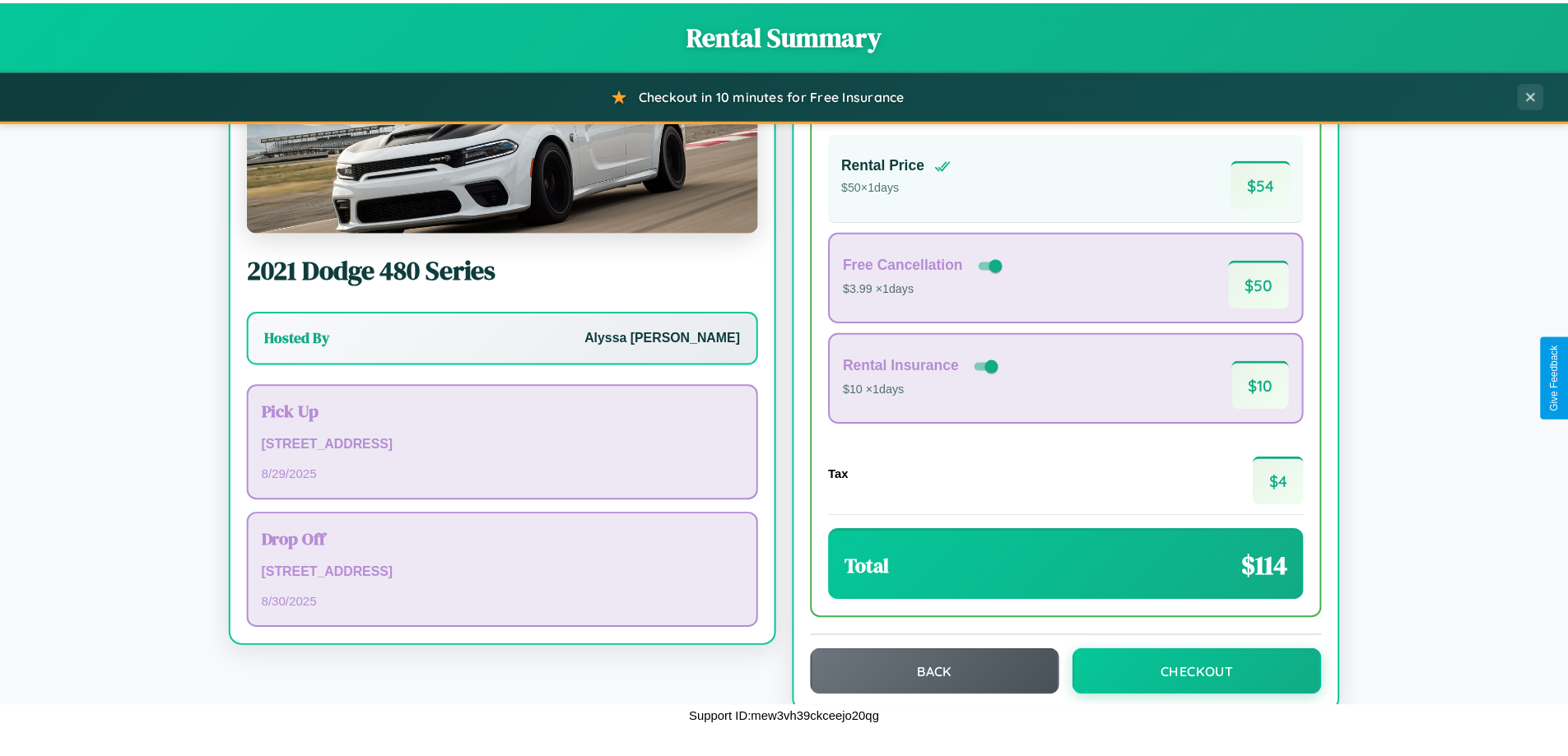
scroll to position [113, 0]
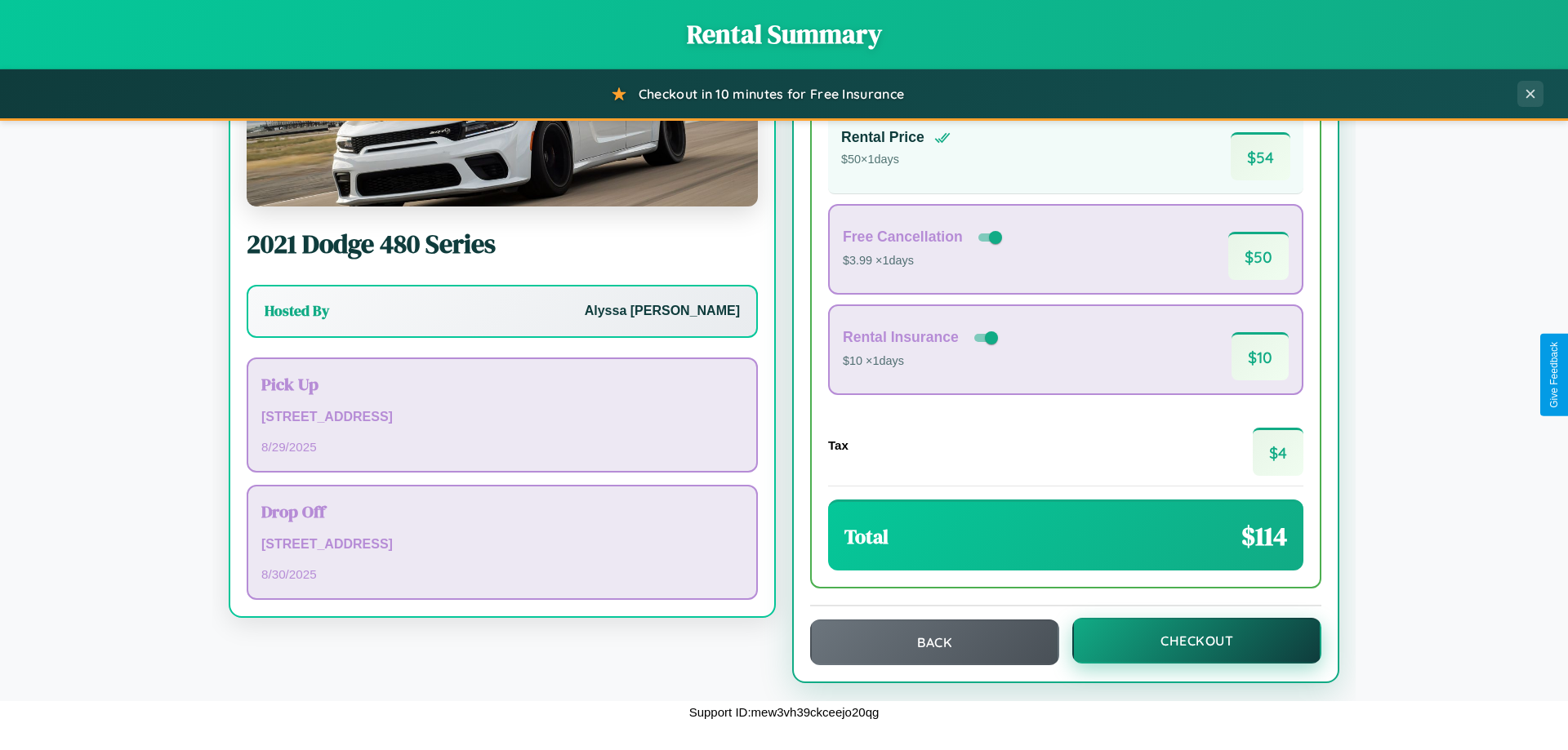
click at [1185, 641] on button "Checkout" at bounding box center [1195, 640] width 249 height 46
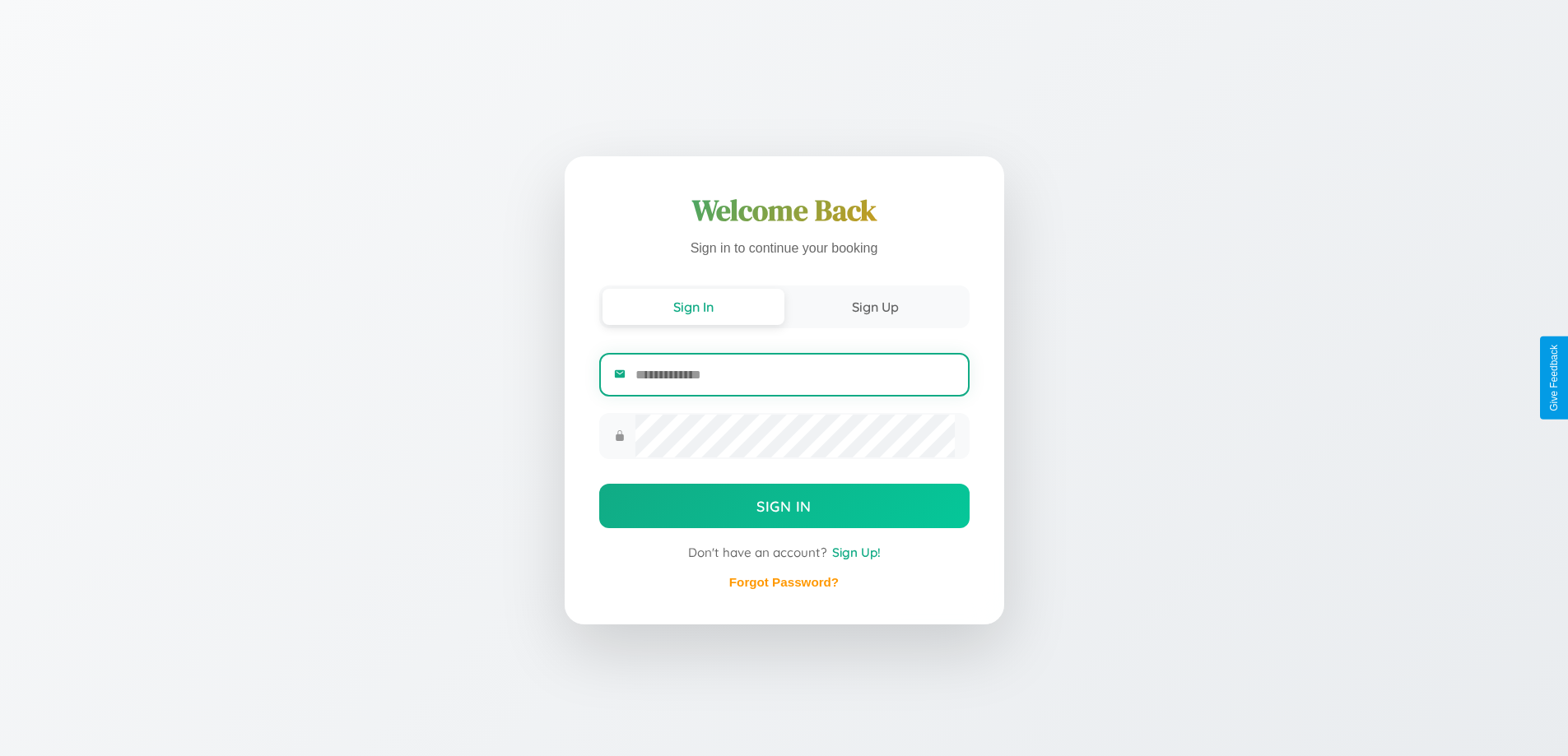
click at [794, 375] on input "email" at bounding box center [795, 375] width 319 height 40
type input "**********"
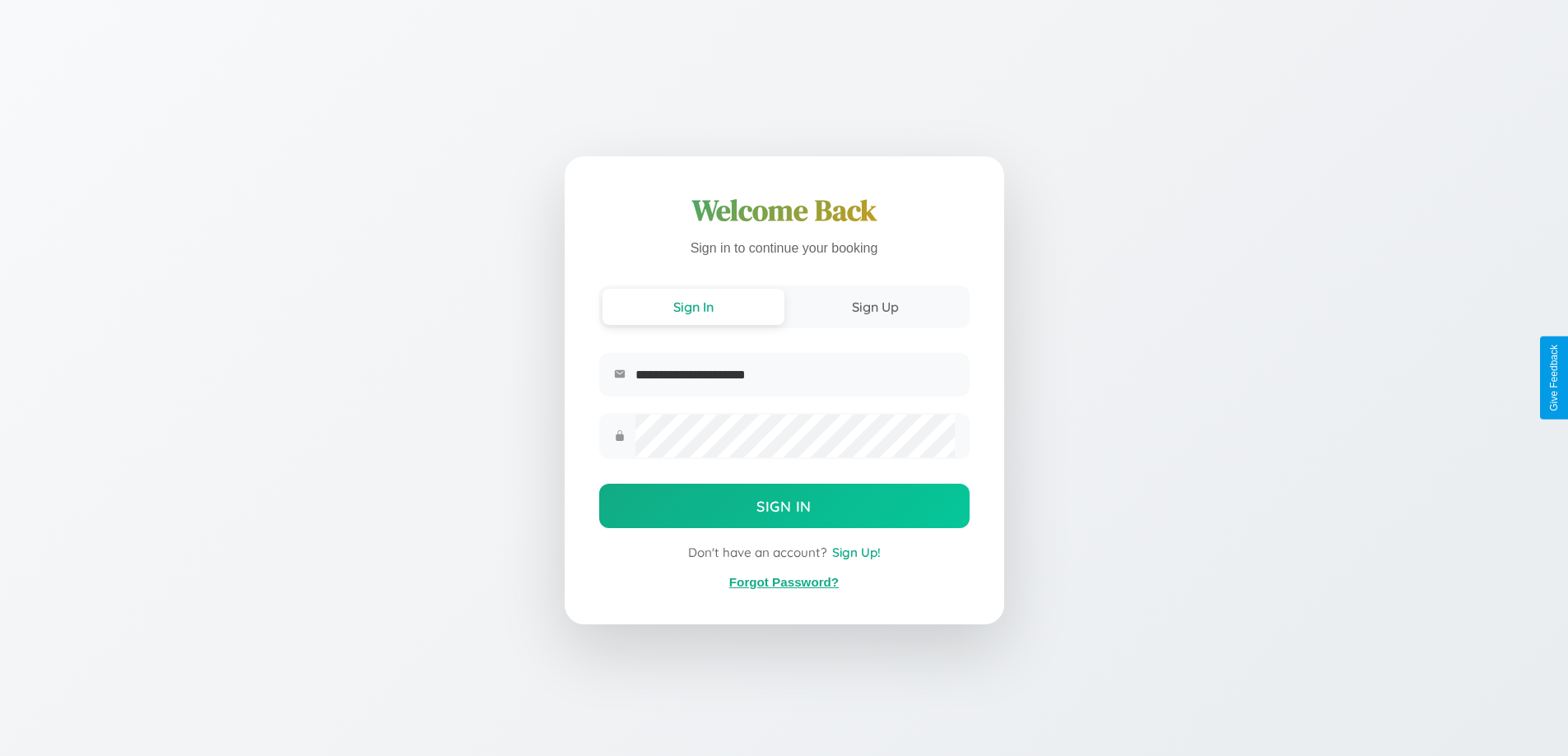
click at [784, 582] on link "Forgot Password?" at bounding box center [784, 582] width 109 height 14
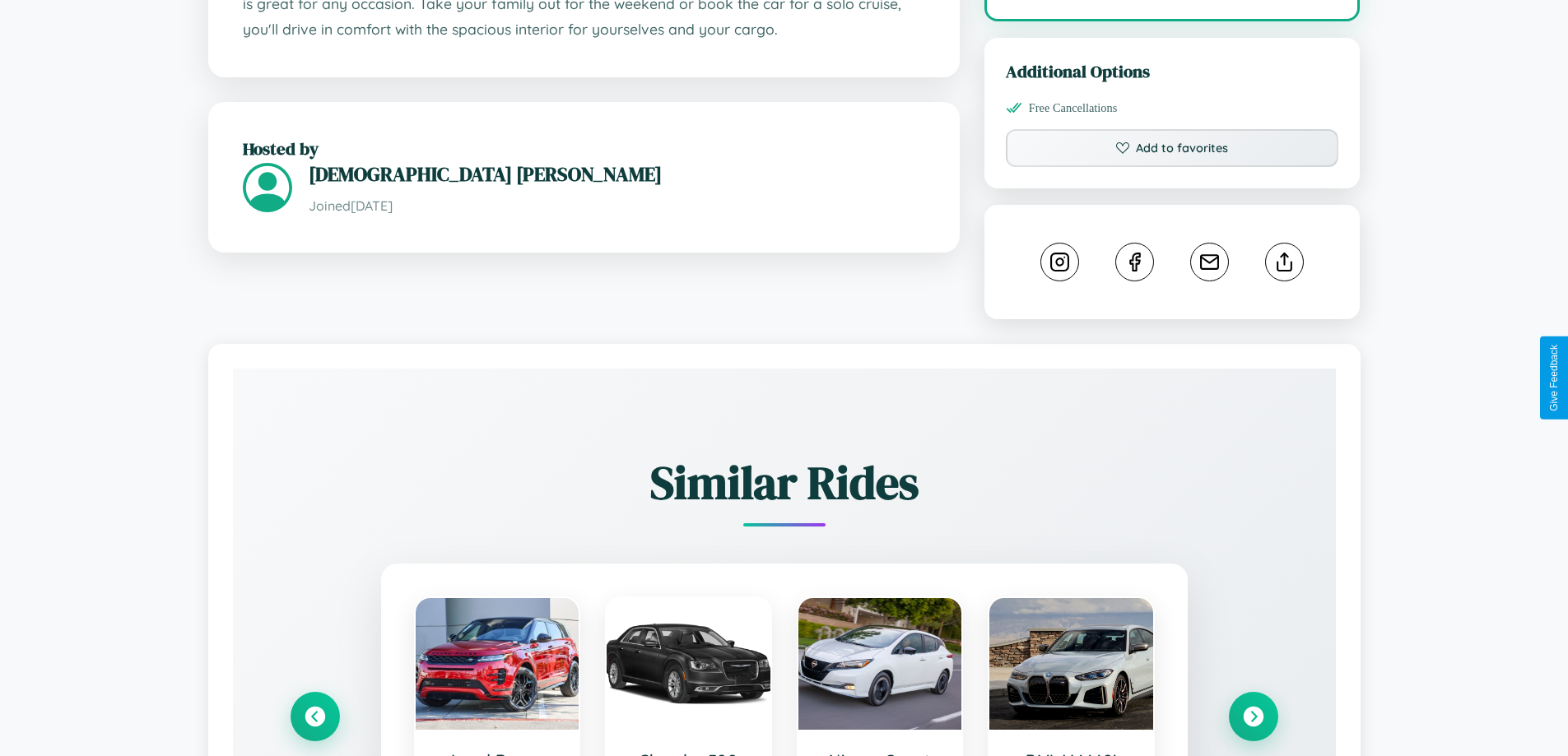
scroll to position [916, 0]
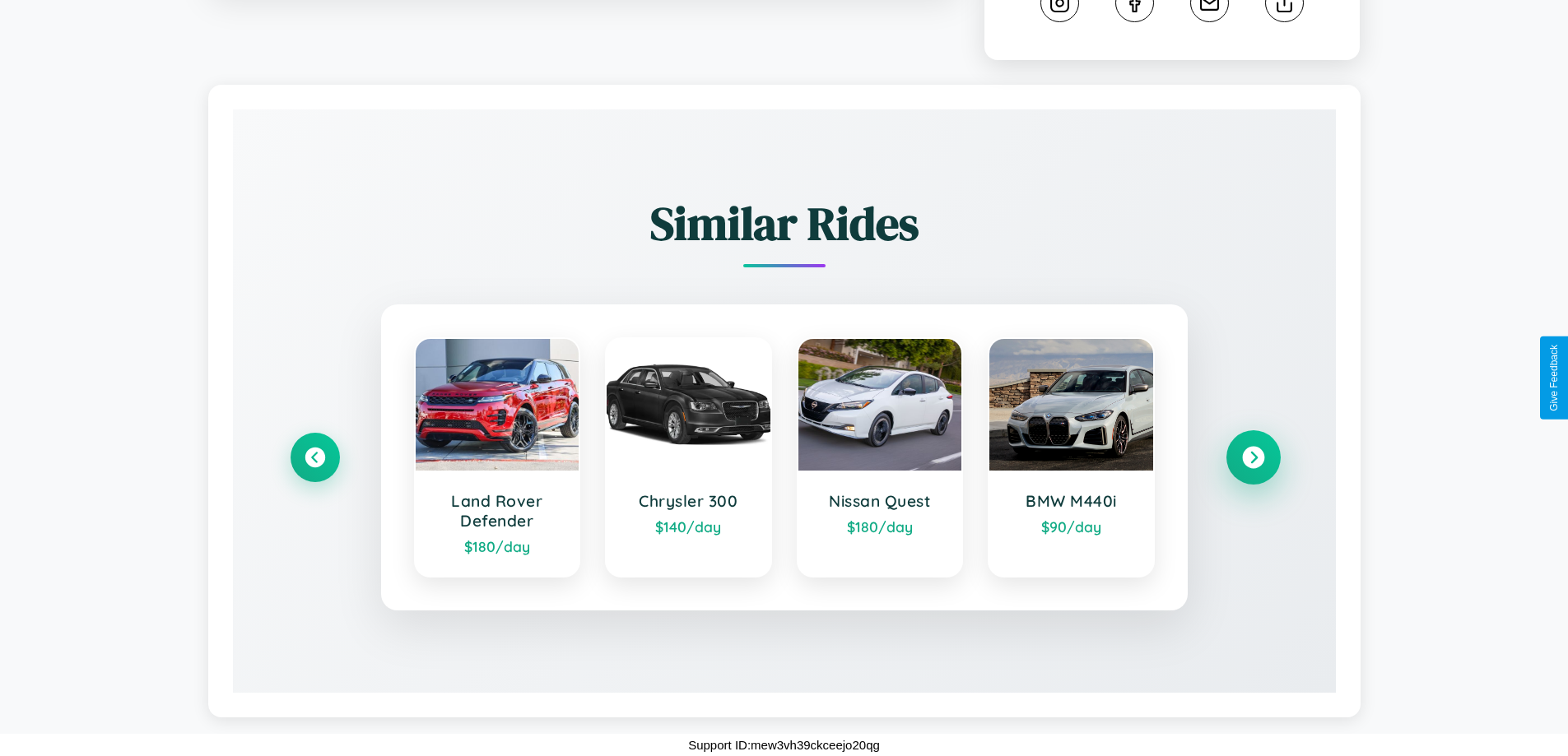
click at [1253, 457] on icon at bounding box center [1253, 457] width 22 height 22
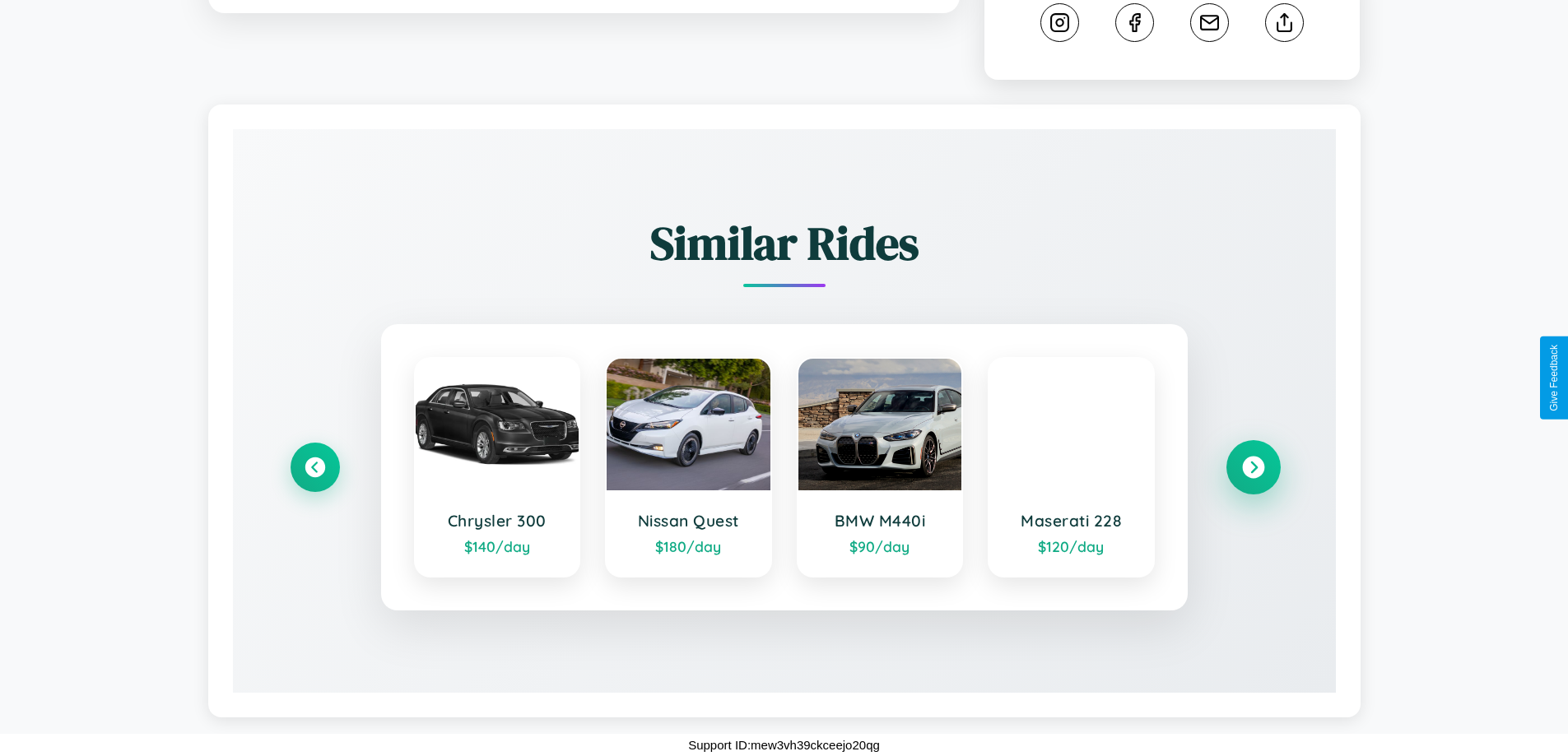
scroll to position [896, 0]
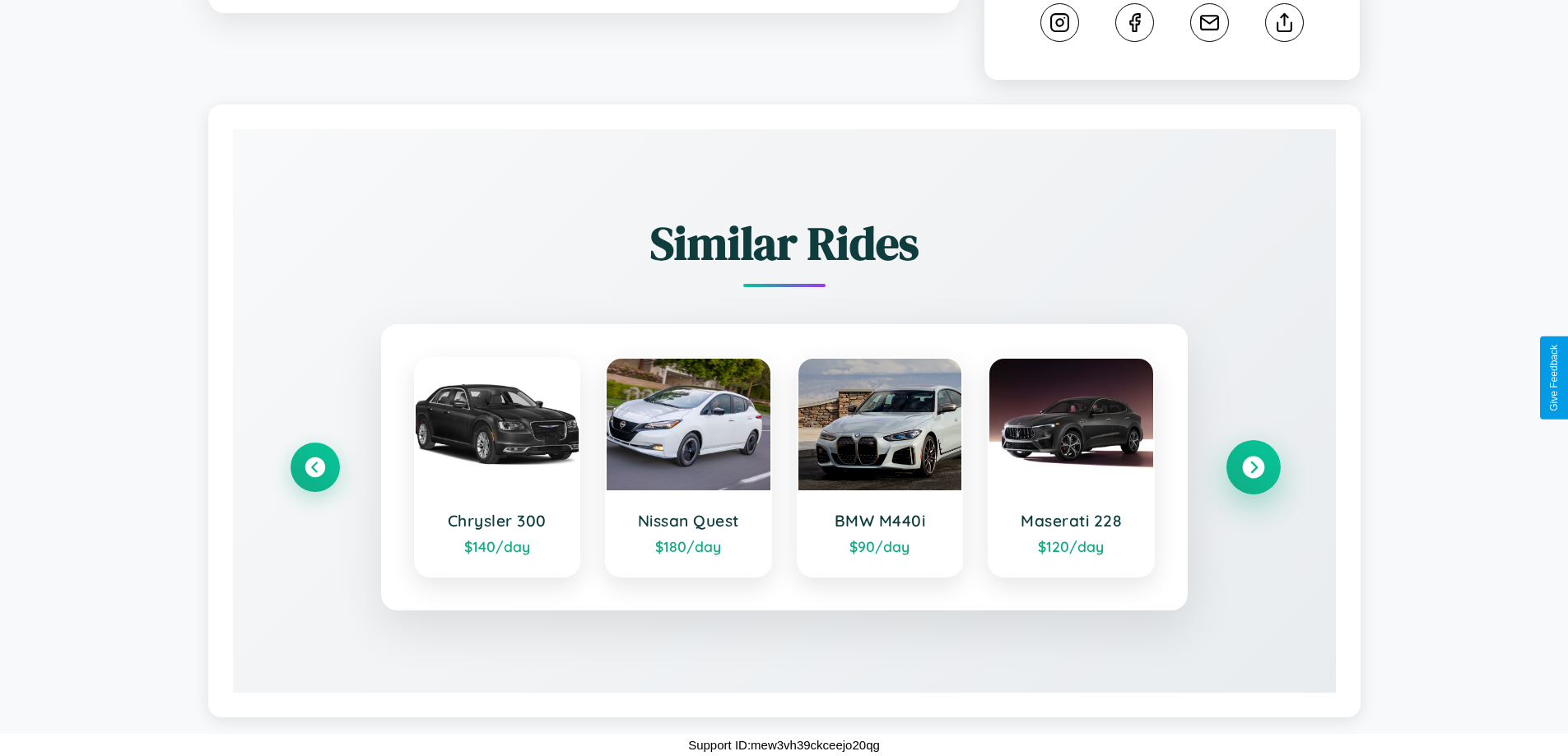
click at [1253, 467] on icon at bounding box center [1253, 467] width 22 height 22
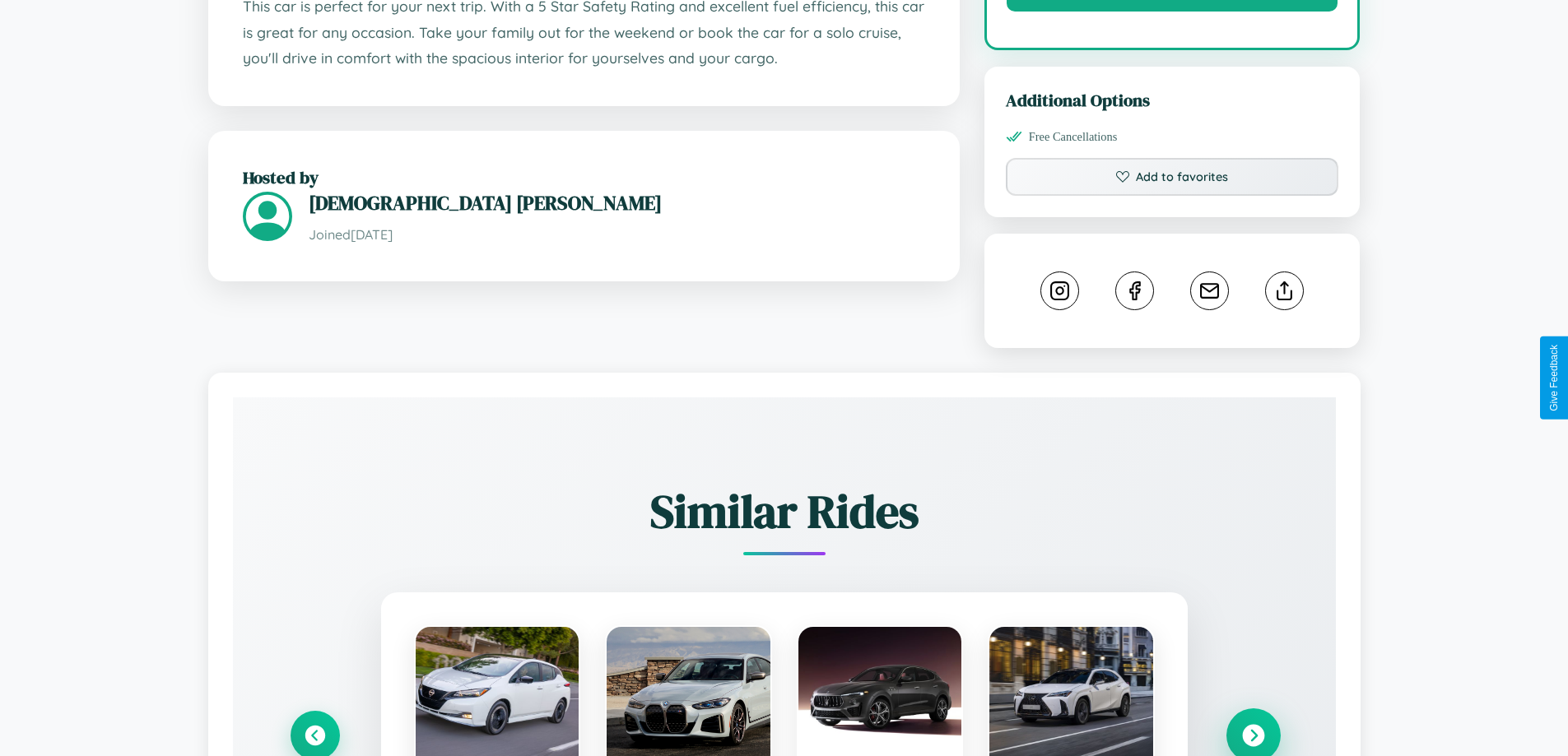
scroll to position [427, 0]
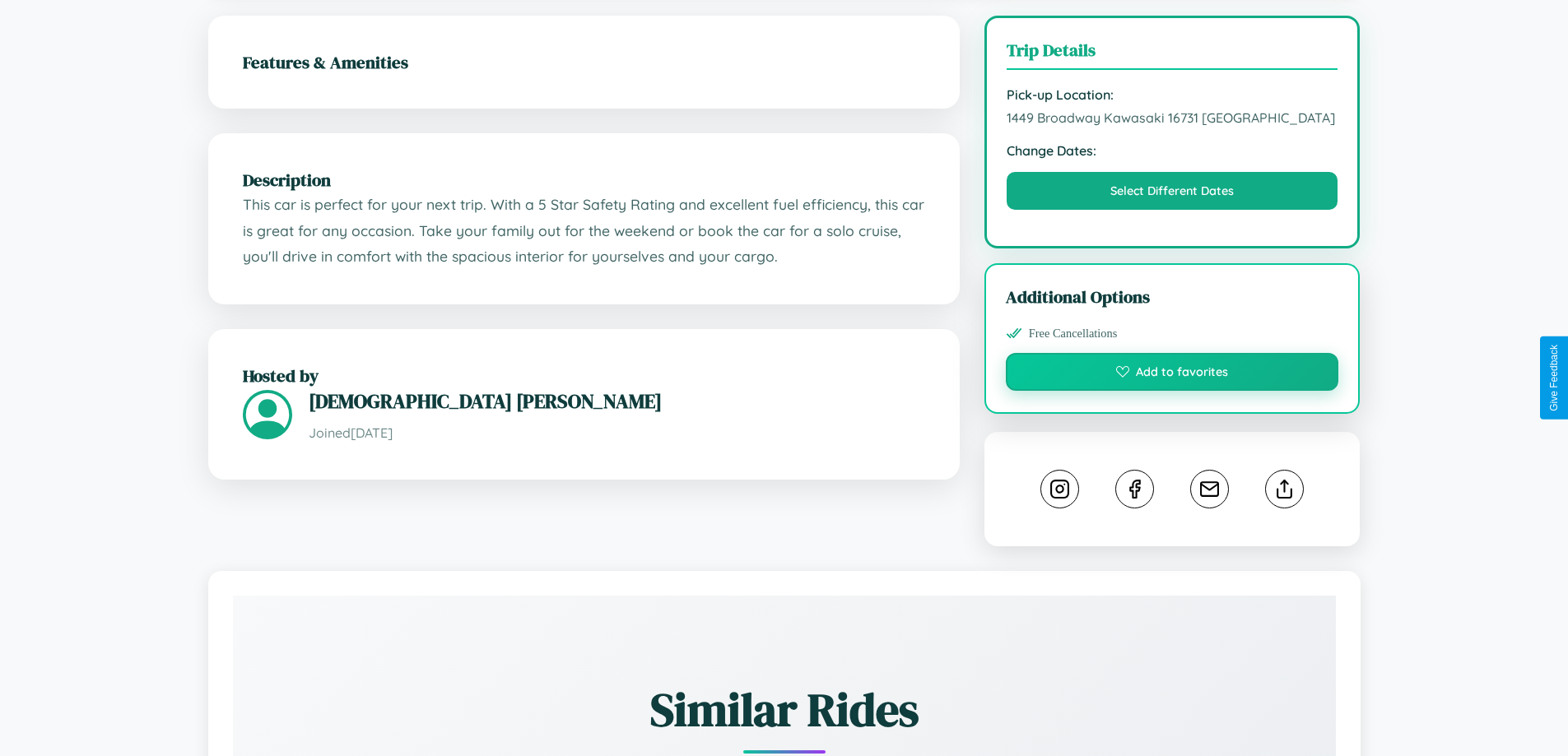
click at [1172, 375] on button "Add to favorites" at bounding box center [1173, 371] width 334 height 38
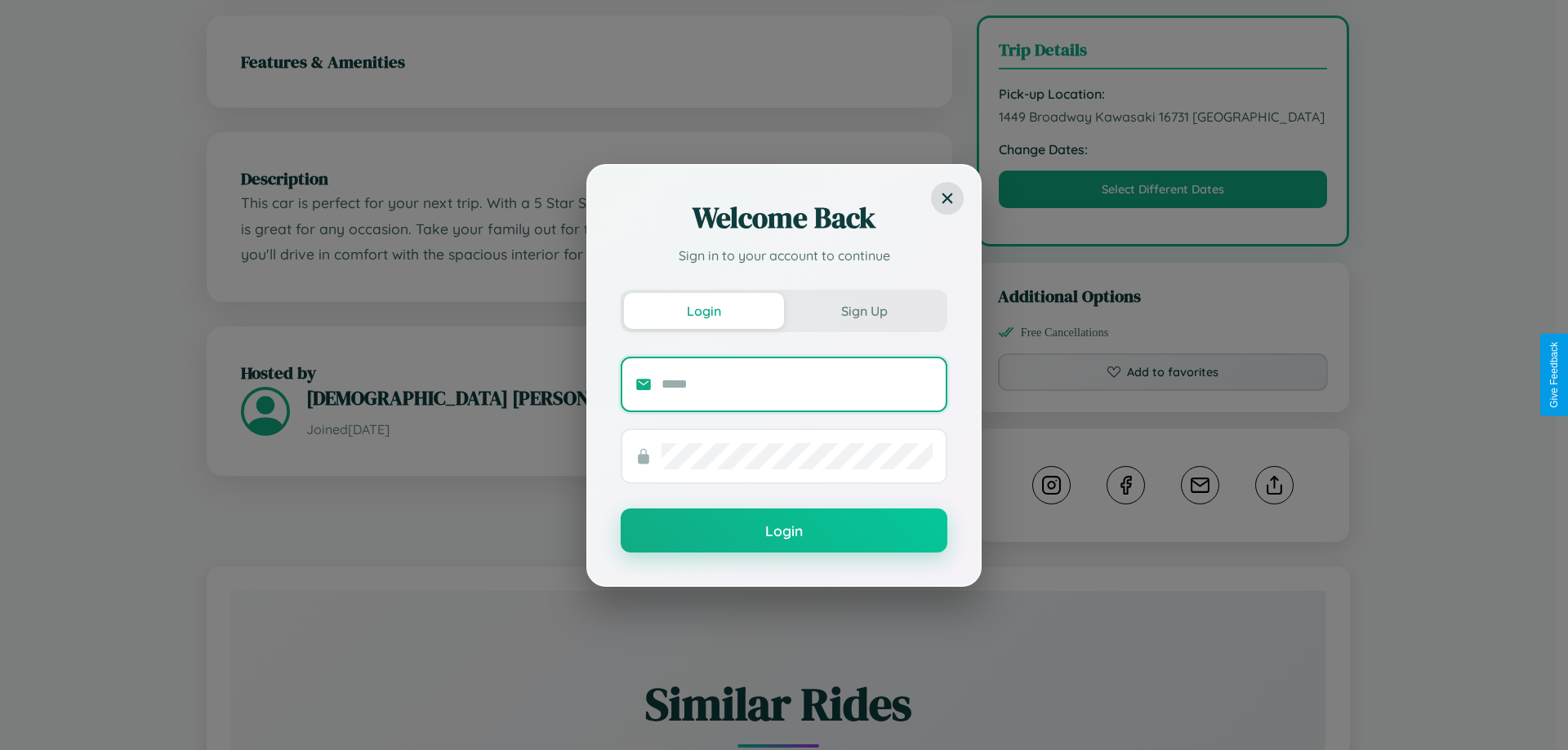
click at [797, 384] on input "text" at bounding box center [796, 385] width 271 height 26
type input "**********"
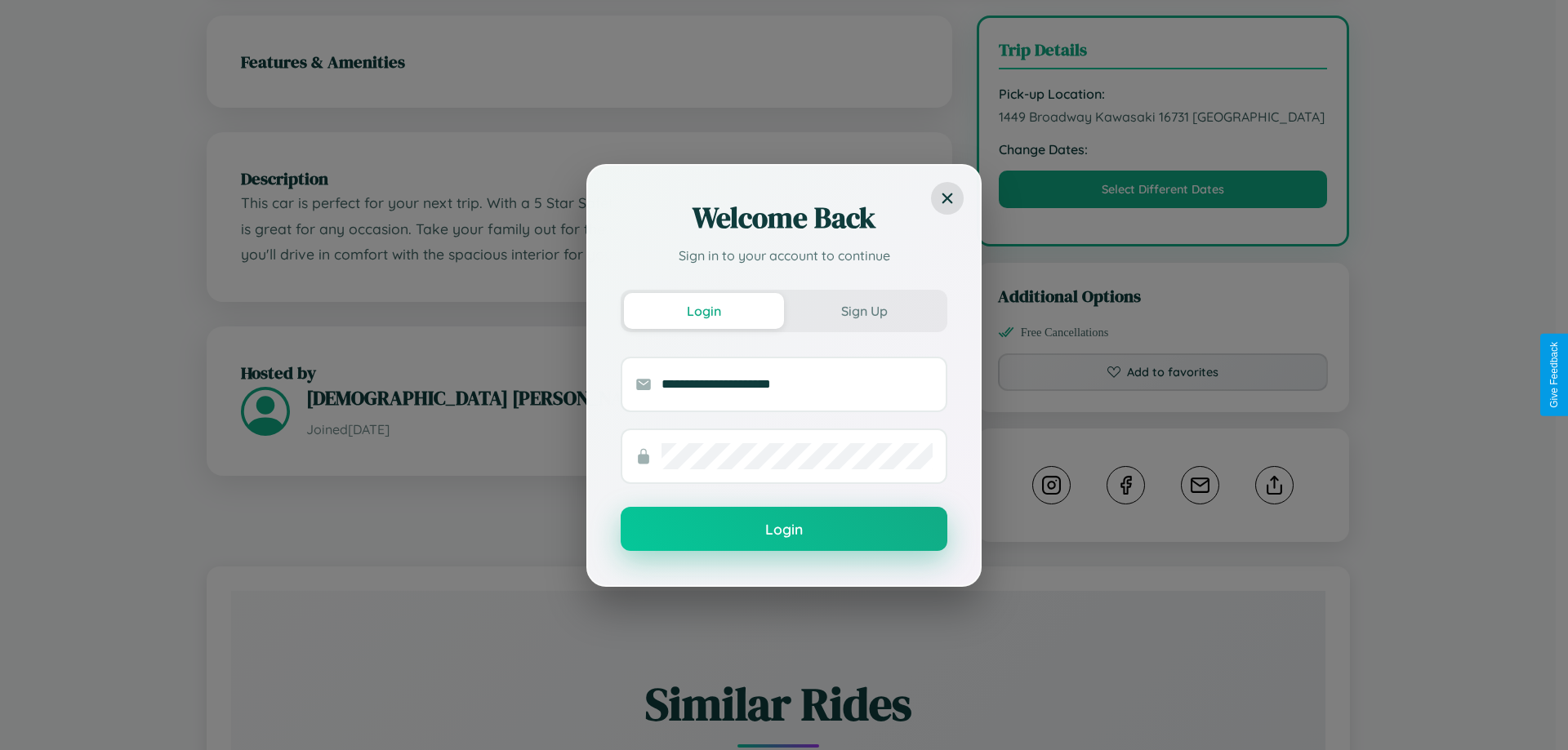
click at [784, 530] on button "Login" at bounding box center [783, 528] width 327 height 44
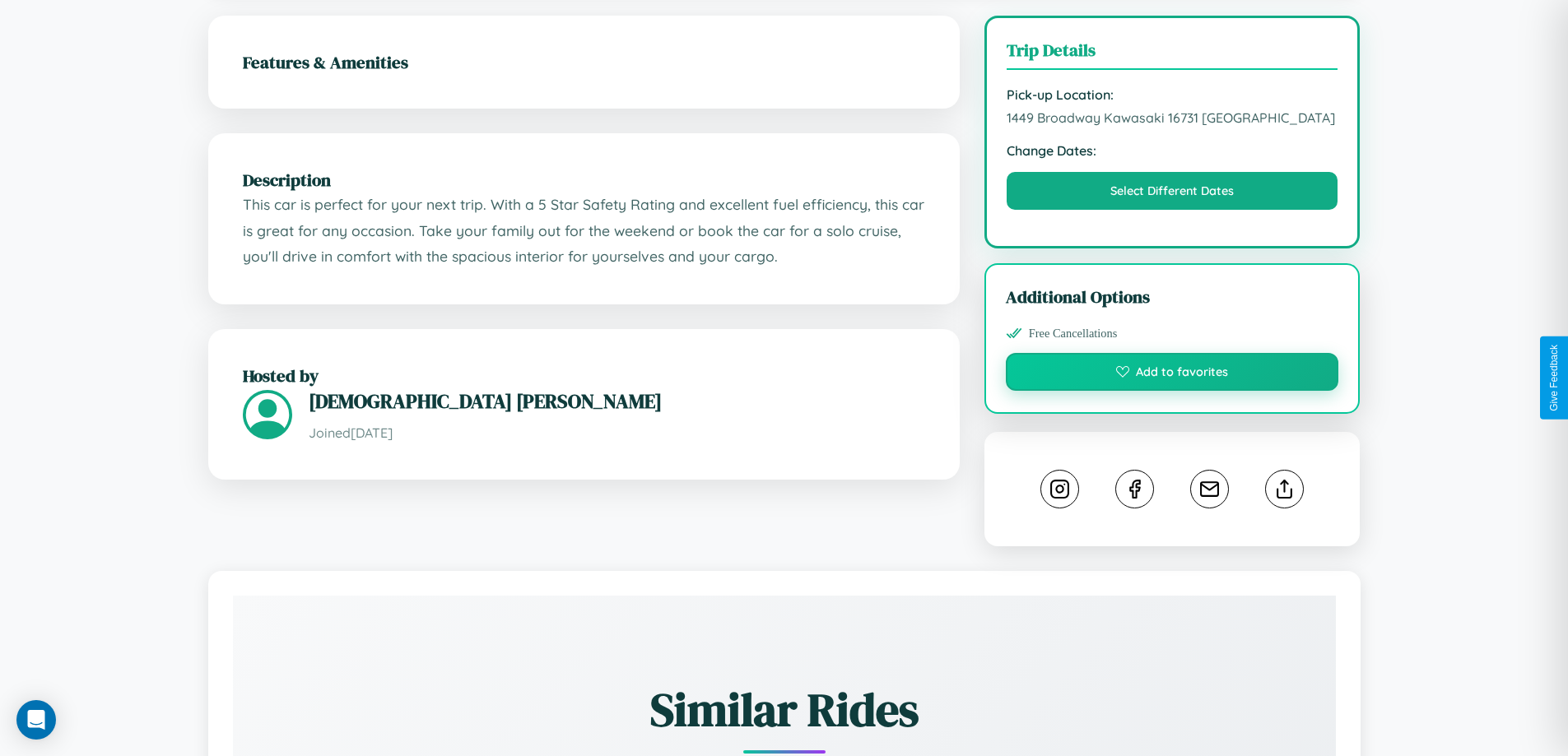
click at [1172, 375] on button "Add to favorites" at bounding box center [1173, 371] width 334 height 38
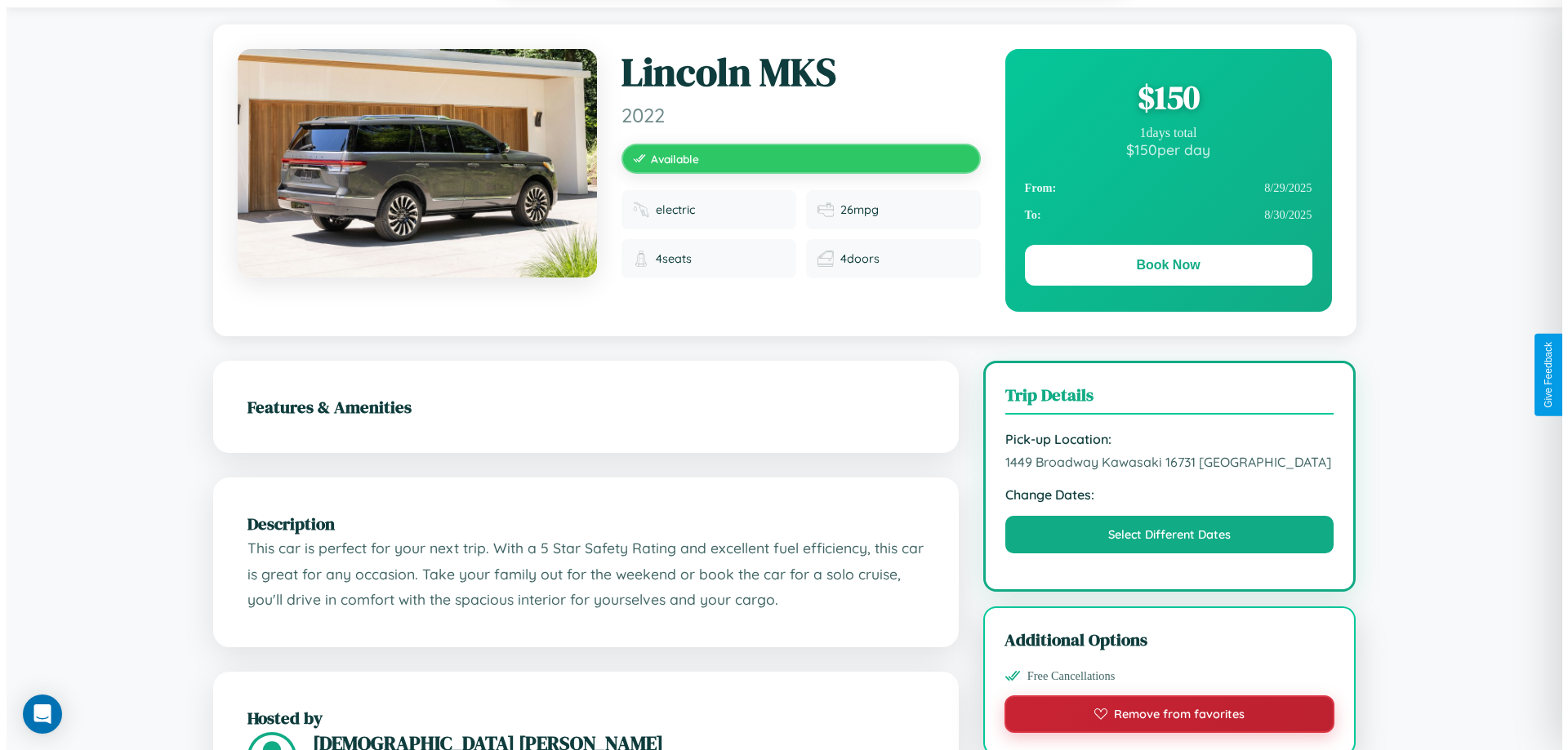
scroll to position [0, 0]
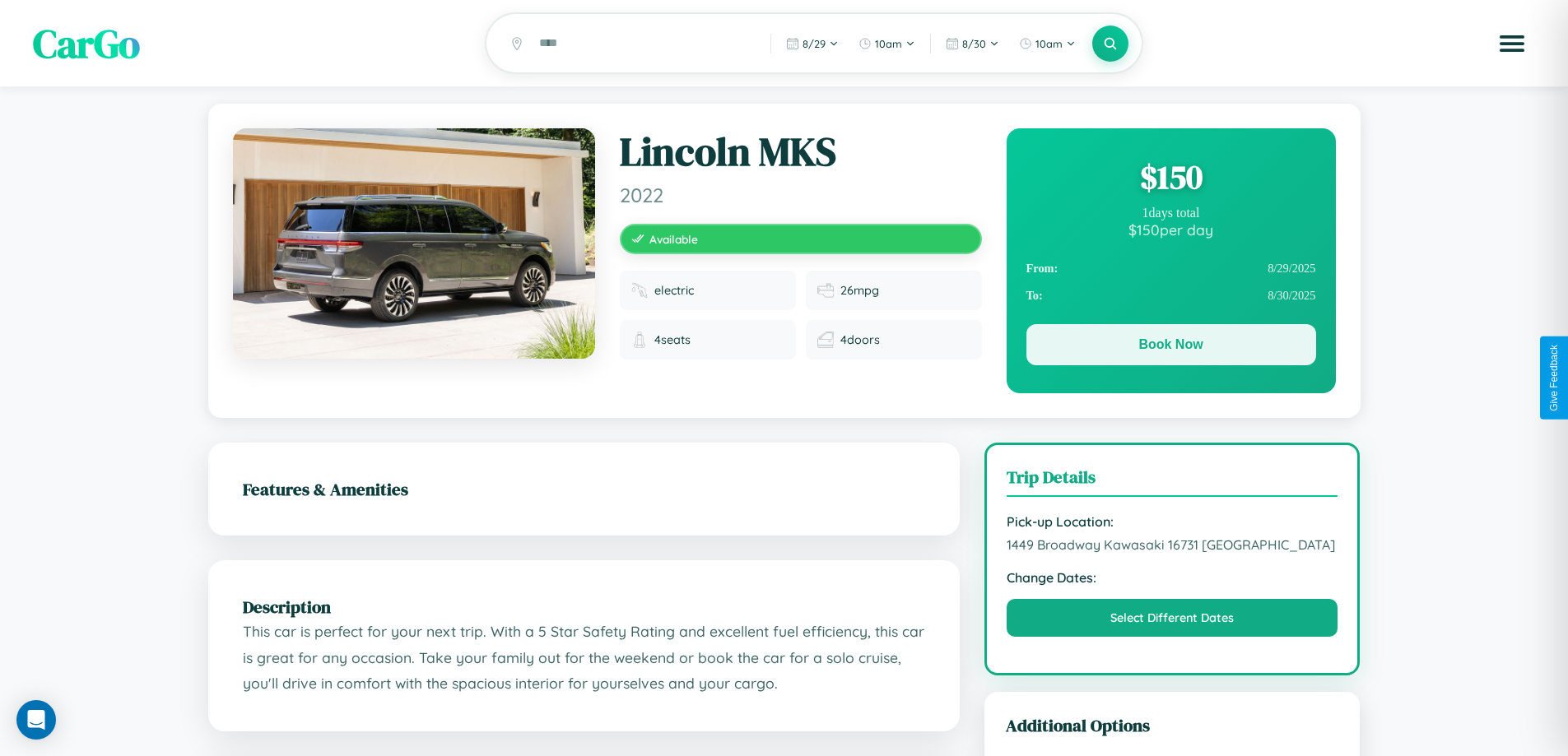
click at [1171, 347] on button "Book Now" at bounding box center [1171, 344] width 290 height 41
